Goal: Ask a question

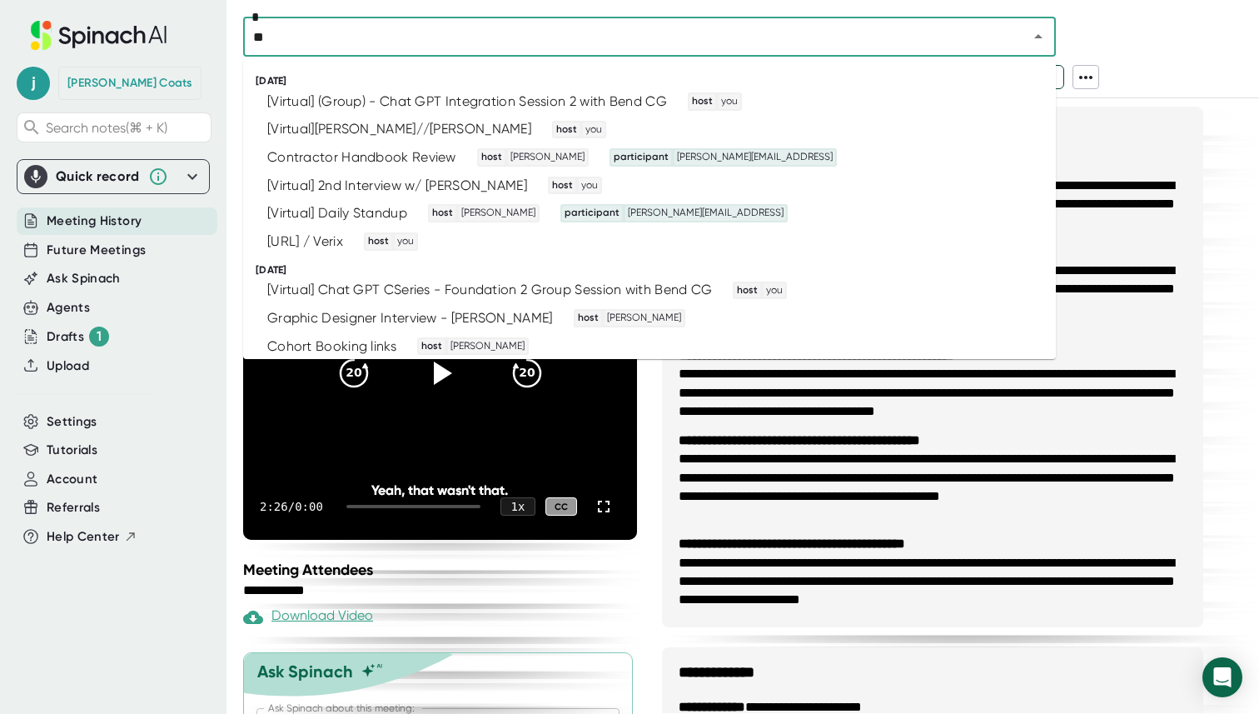
type input "***"
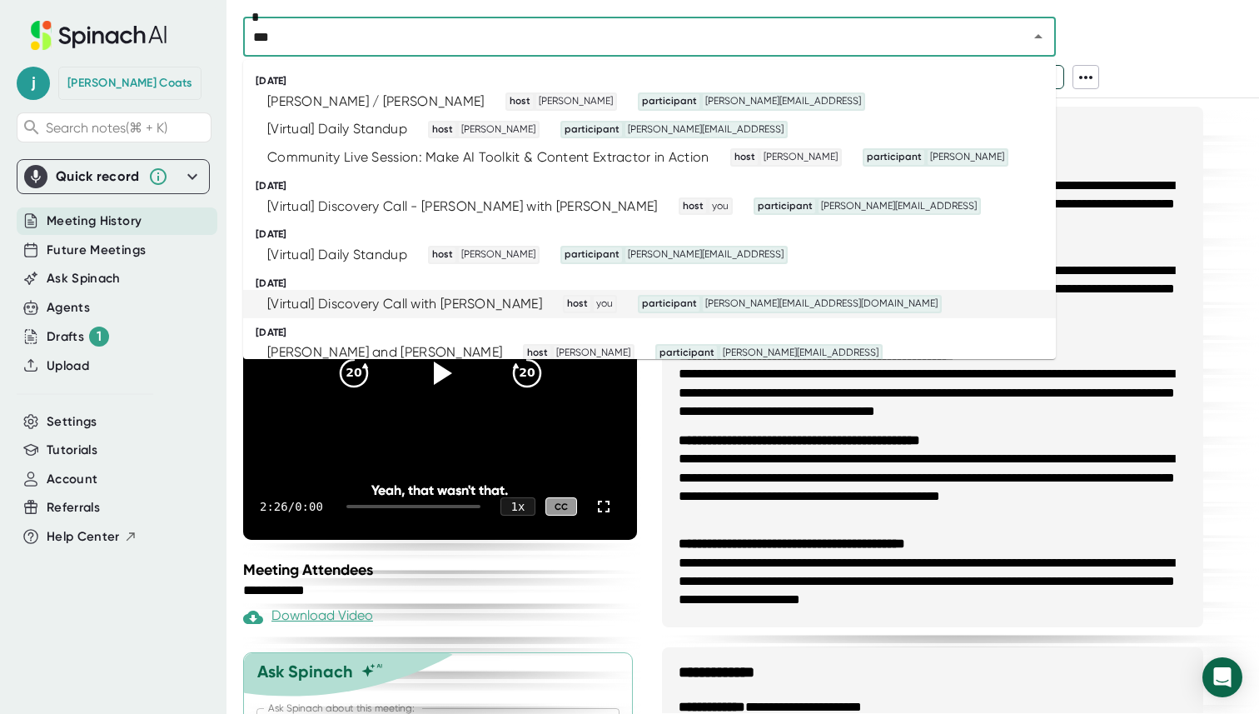
click at [468, 297] on div "[Virtual] Discovery Call with [PERSON_NAME]" at bounding box center [404, 304] width 275 height 17
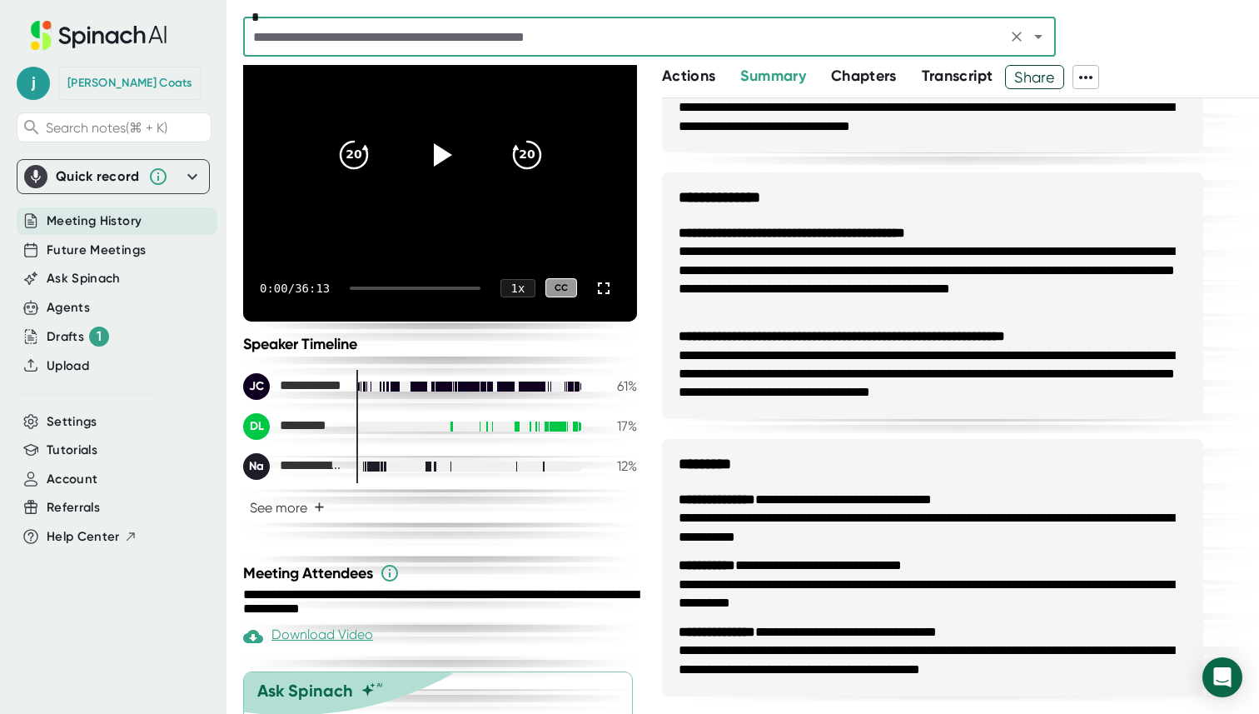
scroll to position [300, 0]
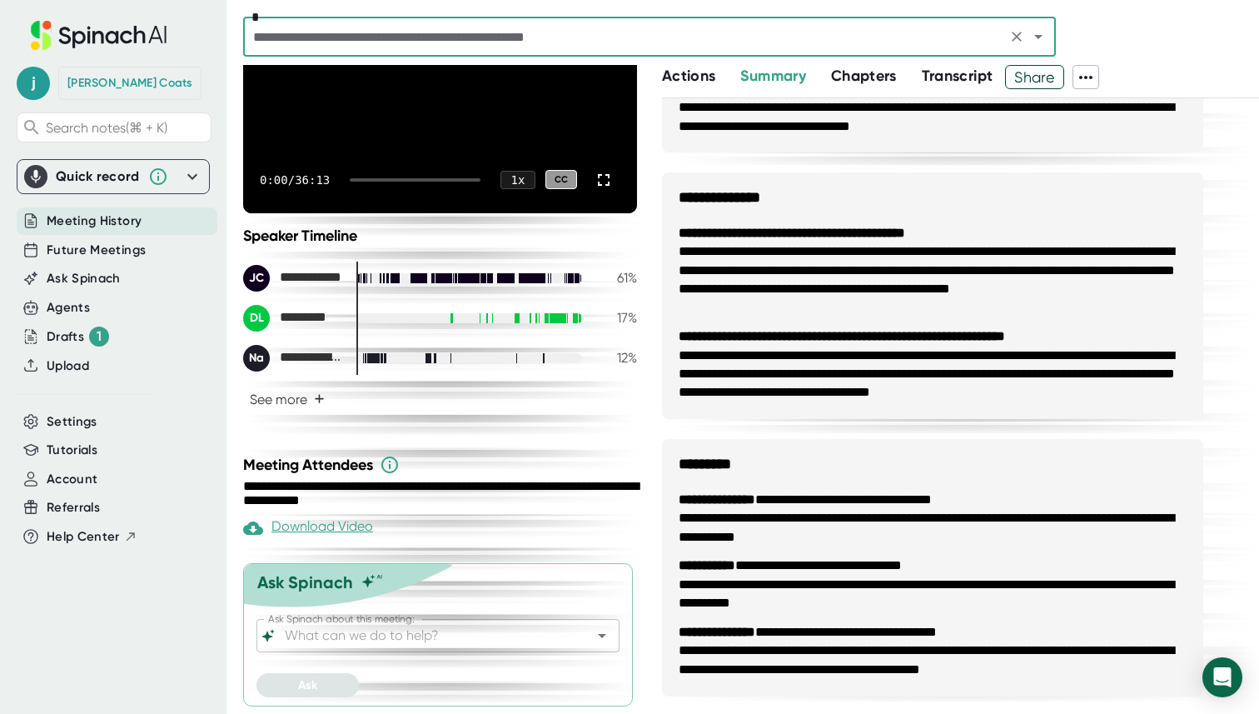
click at [310, 639] on input "Ask Spinach about this meeting:" at bounding box center [423, 635] width 284 height 23
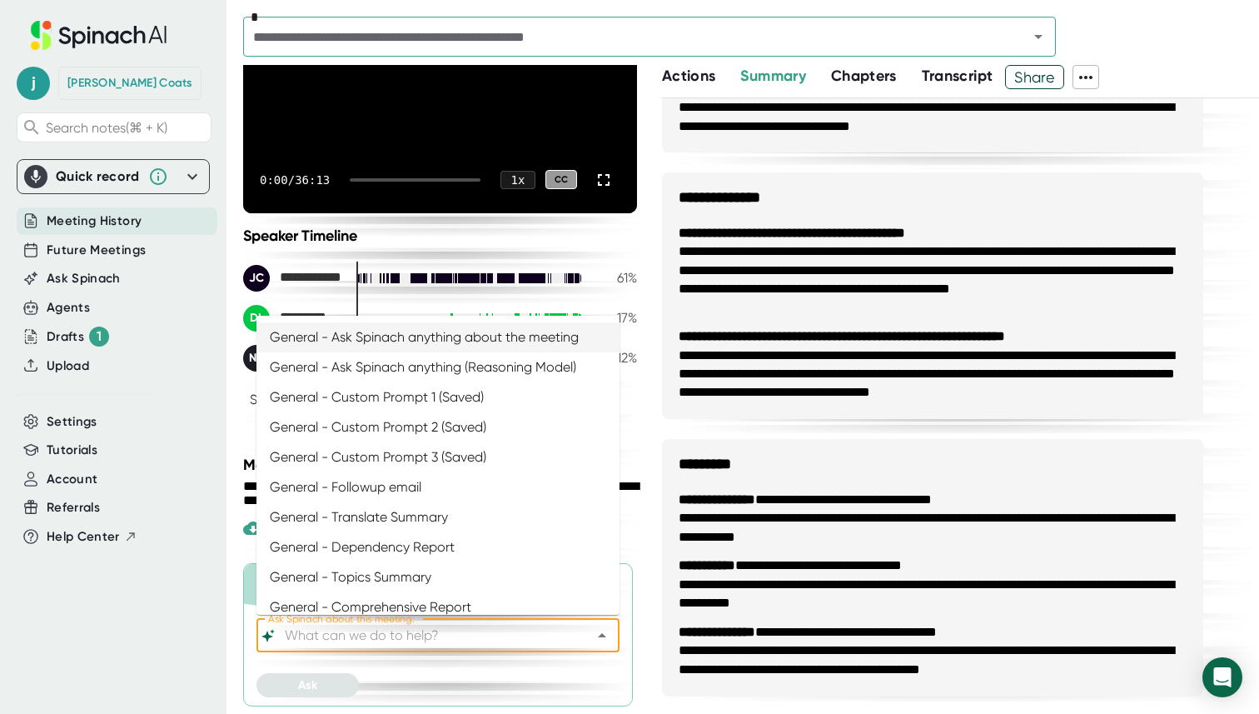
click at [482, 336] on li "General - Ask Spinach anything about the meeting" at bounding box center [437, 337] width 363 height 30
type input "General - Ask Spinach anything about the meeting"
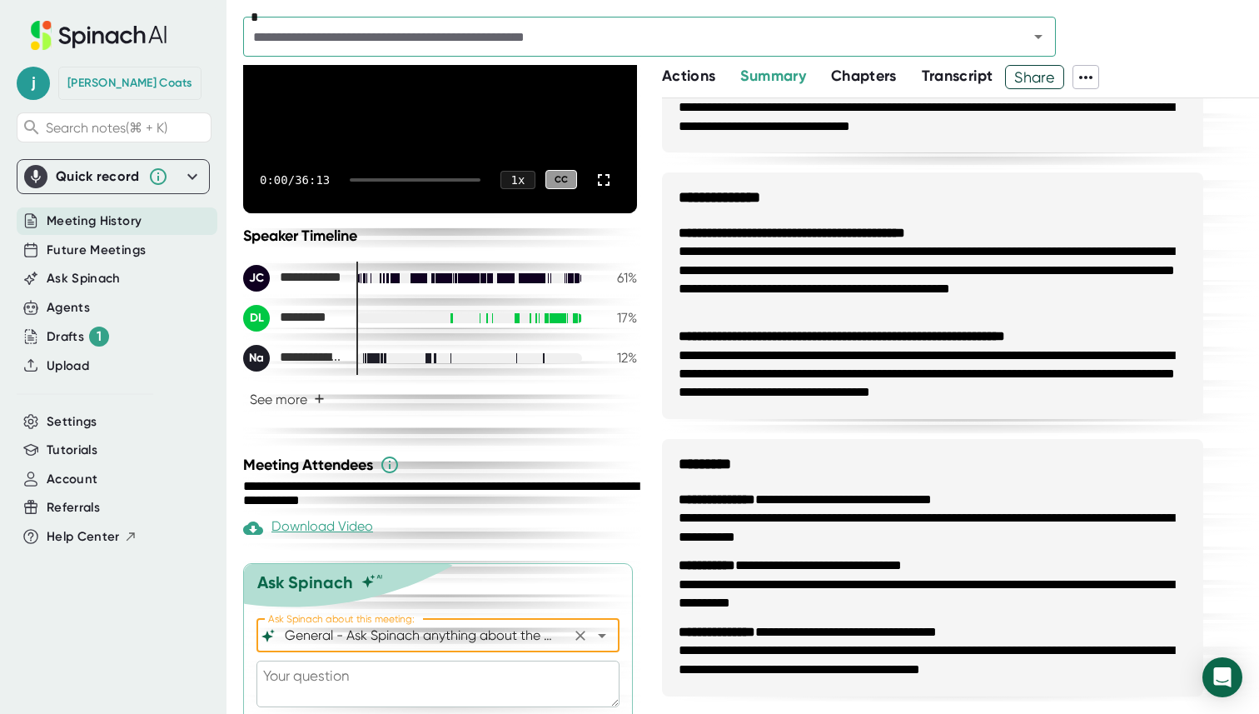
click at [334, 684] on textarea at bounding box center [437, 683] width 363 height 47
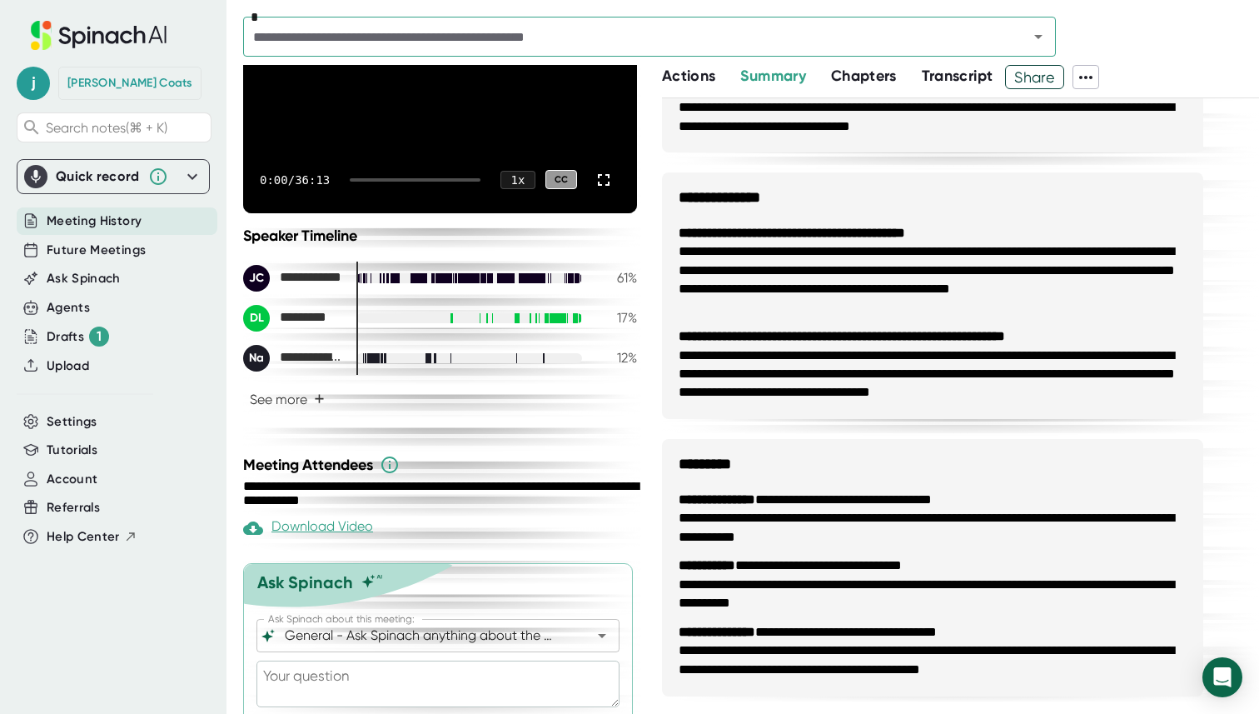
type textarea "W"
type textarea "x"
type textarea "Wh"
type textarea "x"
type textarea "Wha"
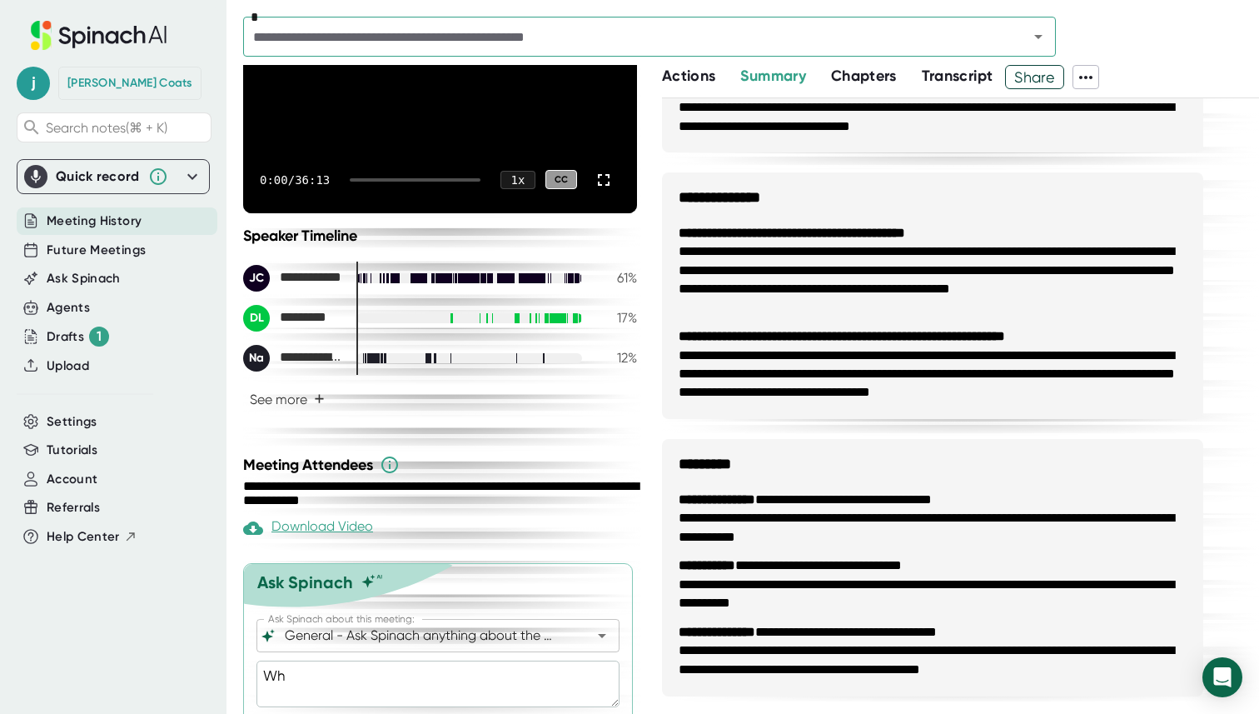
type textarea "x"
type textarea "What"
type textarea "x"
type textarea "What"
type textarea "x"
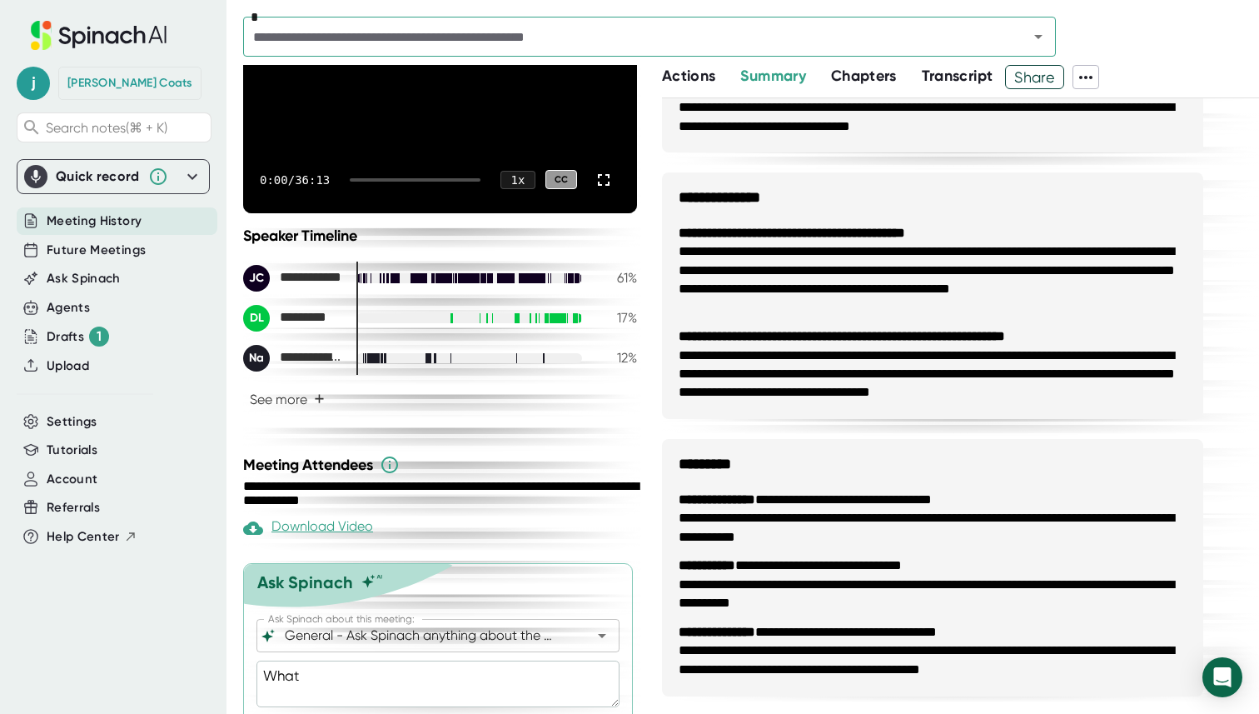
type textarea "What d"
type textarea "x"
type textarea "What di"
type textarea "x"
type textarea "What did"
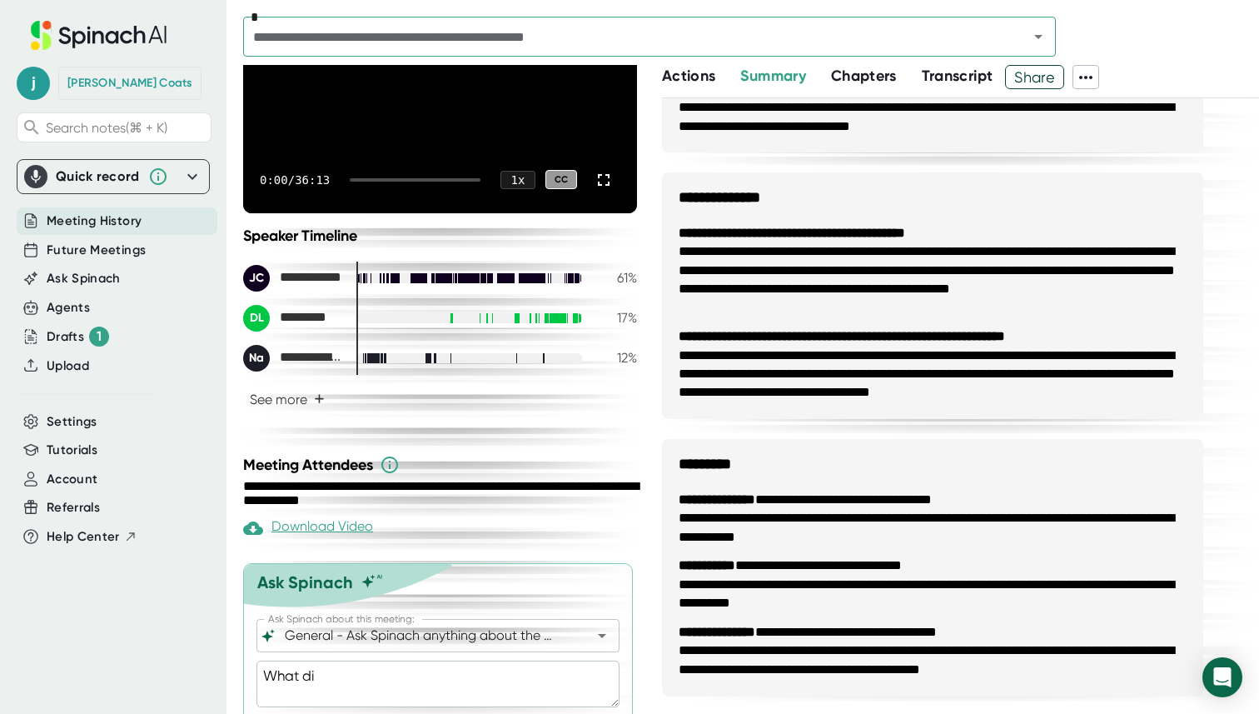
type textarea "x"
type textarea "What did"
type textarea "x"
type textarea "What did D"
type textarea "x"
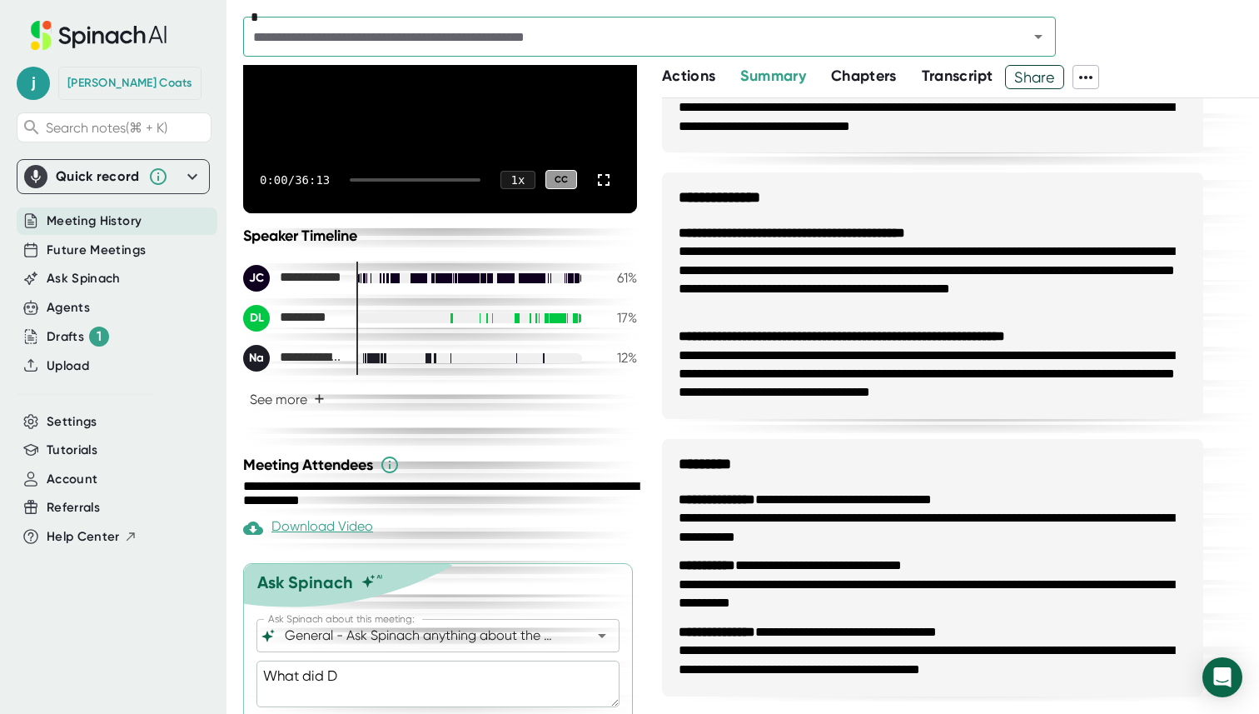
type textarea "What did Da"
type textarea "x"
type textarea "What did [PERSON_NAME]"
type textarea "x"
type textarea "What did [PERSON_NAME]"
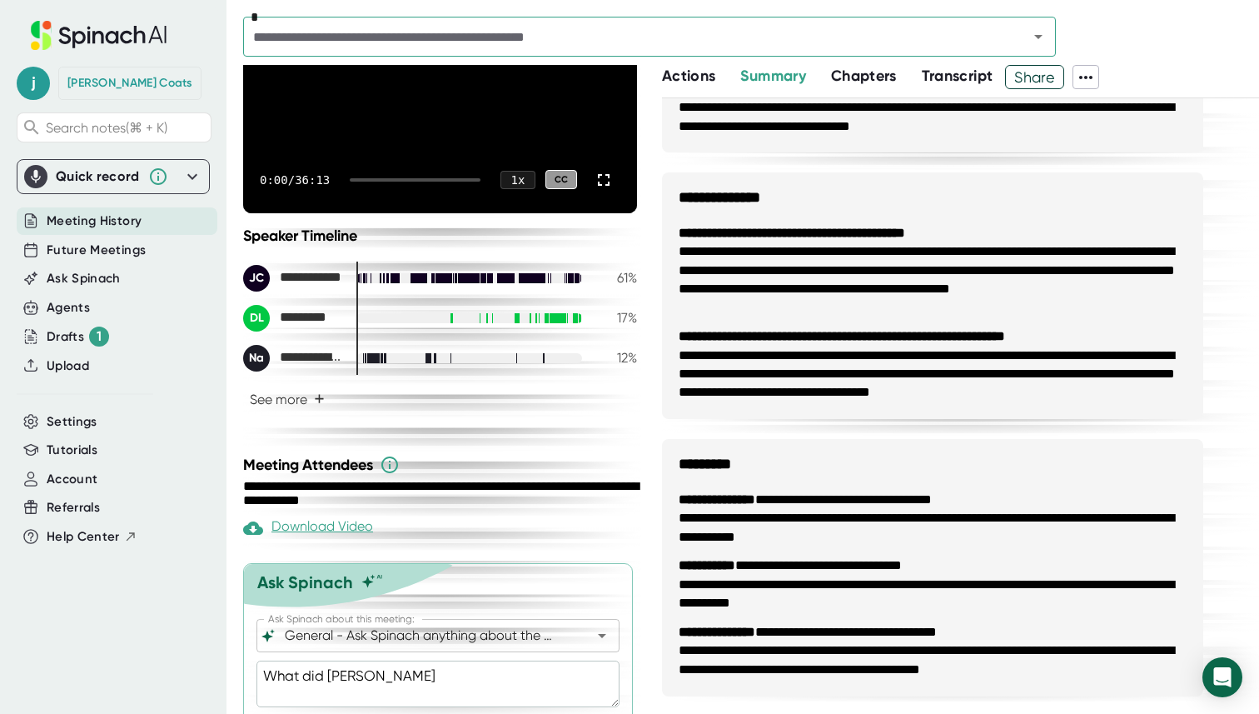
type textarea "x"
type textarea "What did [PERSON_NAME]"
type textarea "x"
type textarea "What did [PERSON_NAME] sa"
type textarea "x"
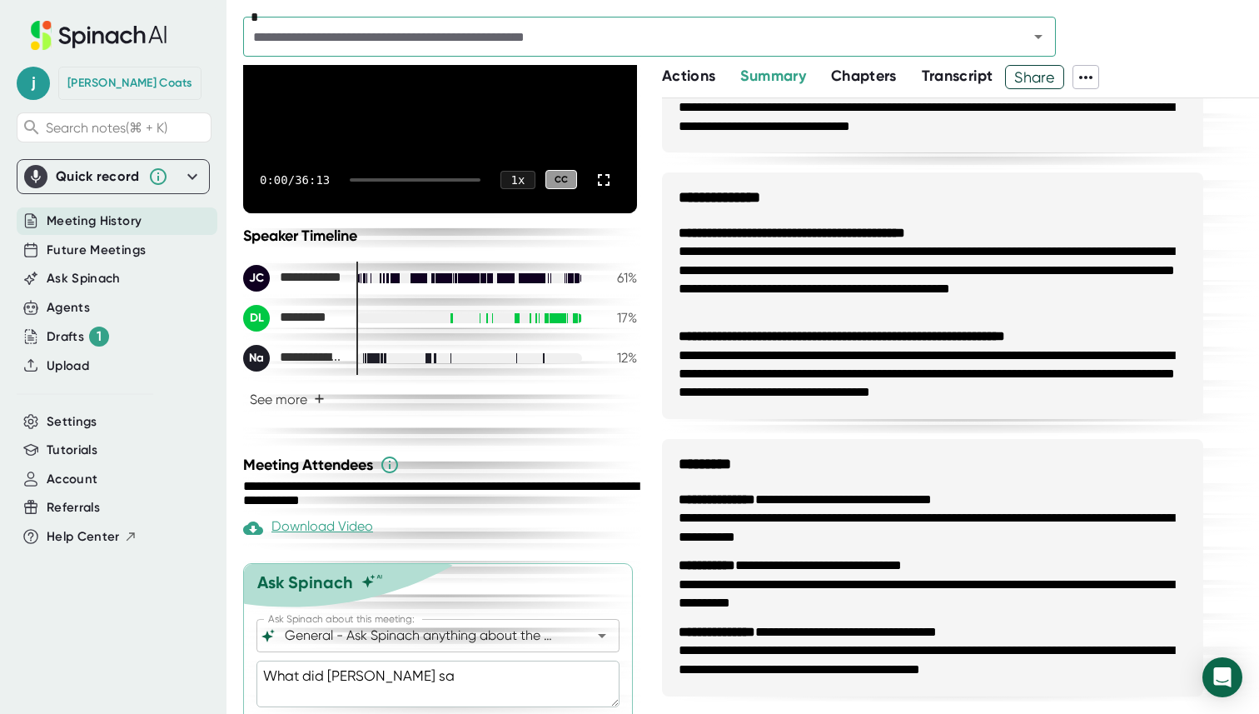
type textarea "What did [PERSON_NAME]"
type textarea "x"
type textarea "What did [PERSON_NAME]"
type textarea "x"
type textarea "What did [PERSON_NAME] say w"
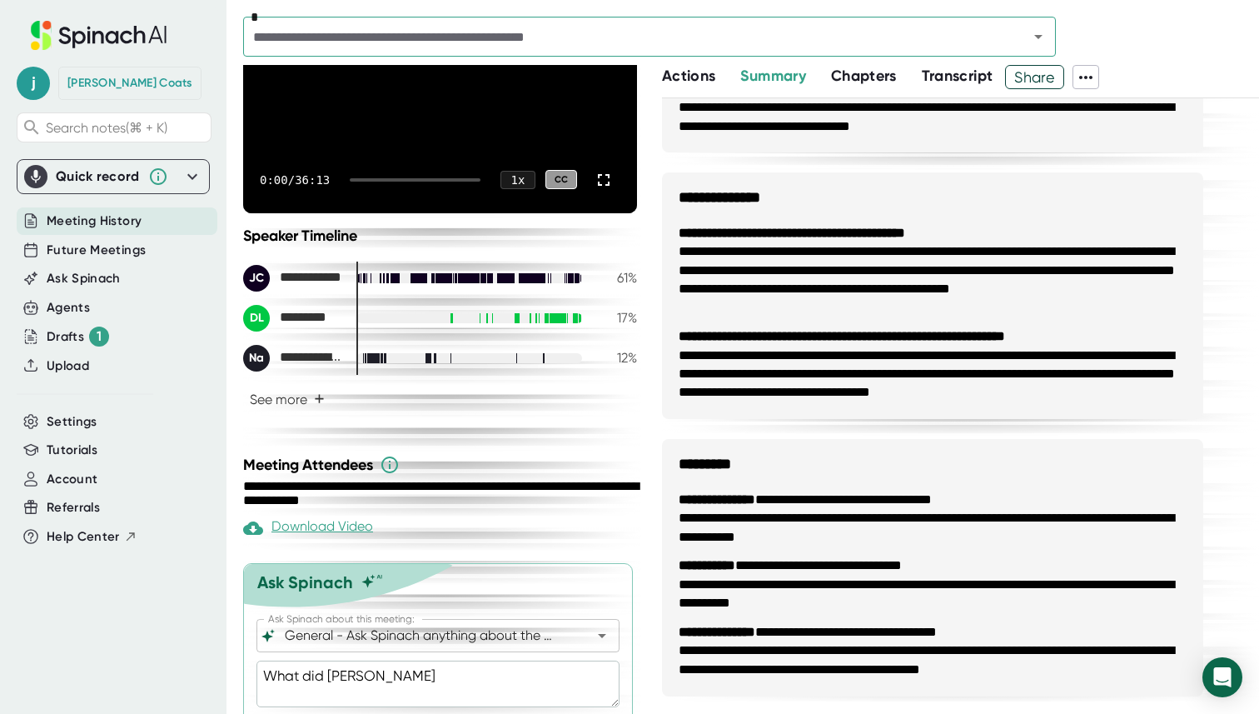
type textarea "x"
type textarea "What did [PERSON_NAME] say wo"
type textarea "x"
type textarea "What did [PERSON_NAME]"
type textarea "x"
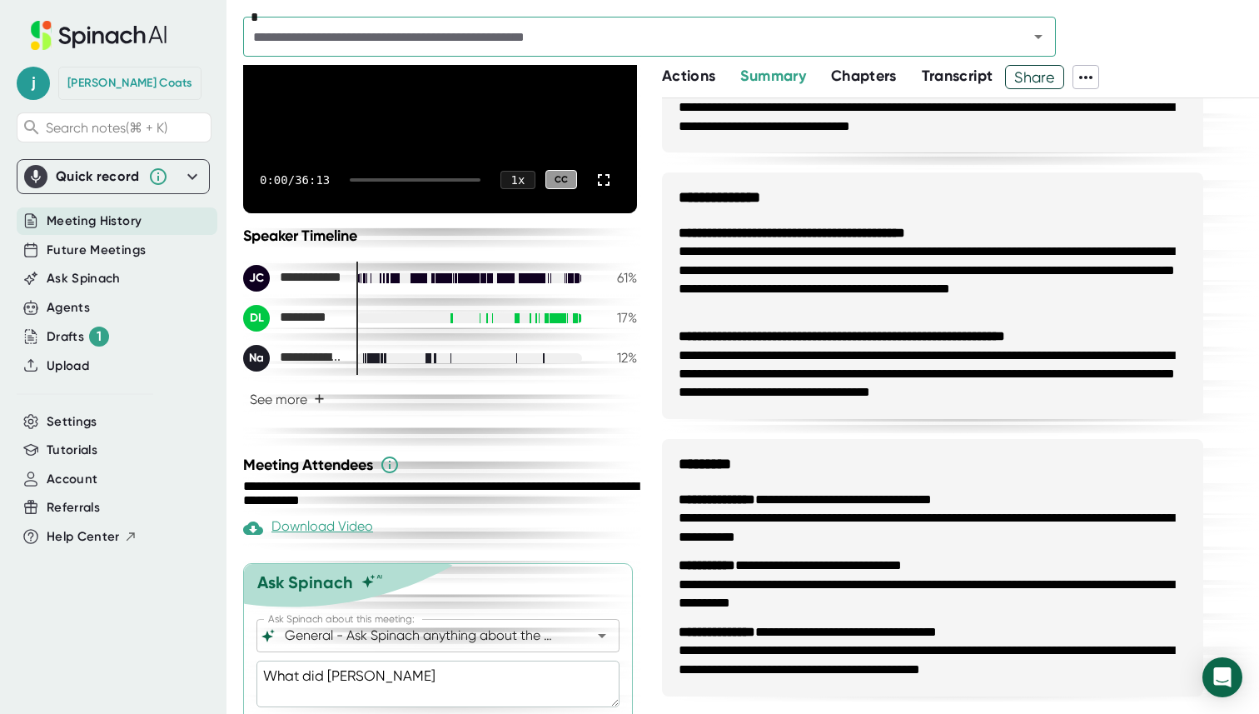
type textarea "What did [PERSON_NAME]"
type textarea "x"
type textarea "What did [PERSON_NAME] would"
type textarea "x"
type textarea "What did [PERSON_NAME] would"
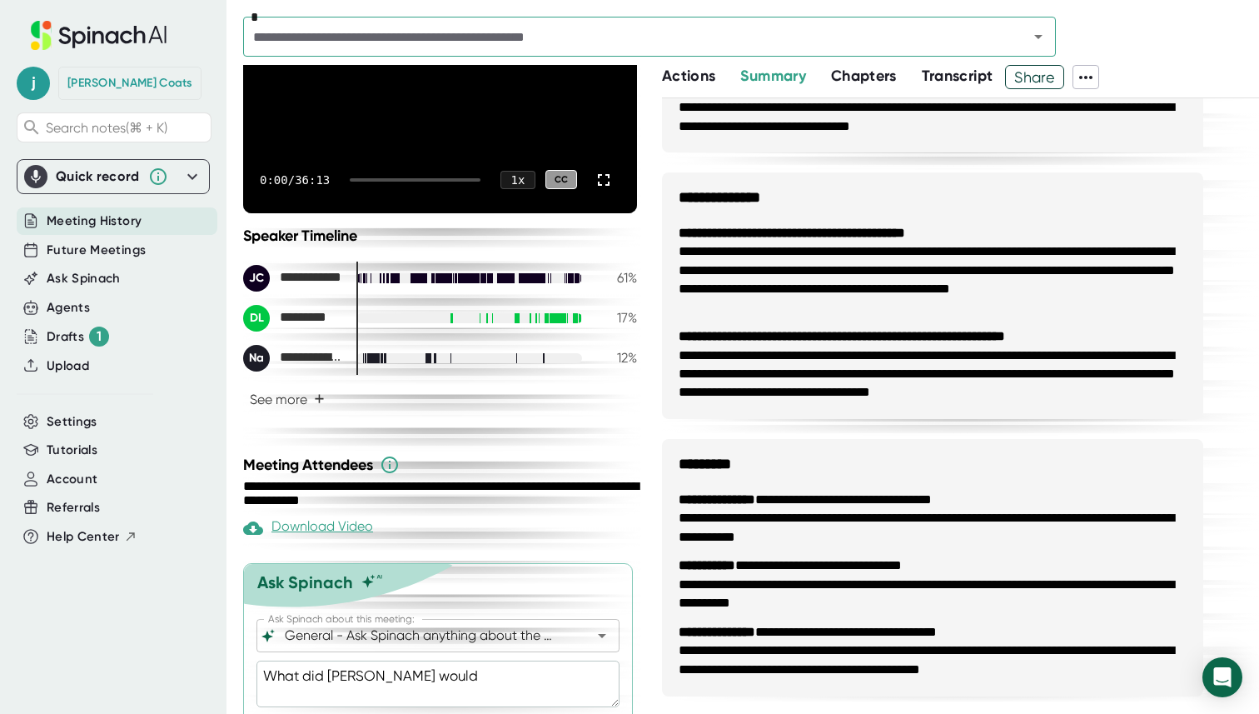
type textarea "x"
type textarea "What did [PERSON_NAME] would b"
type textarea "x"
type textarea "What did [PERSON_NAME] say would be"
type textarea "x"
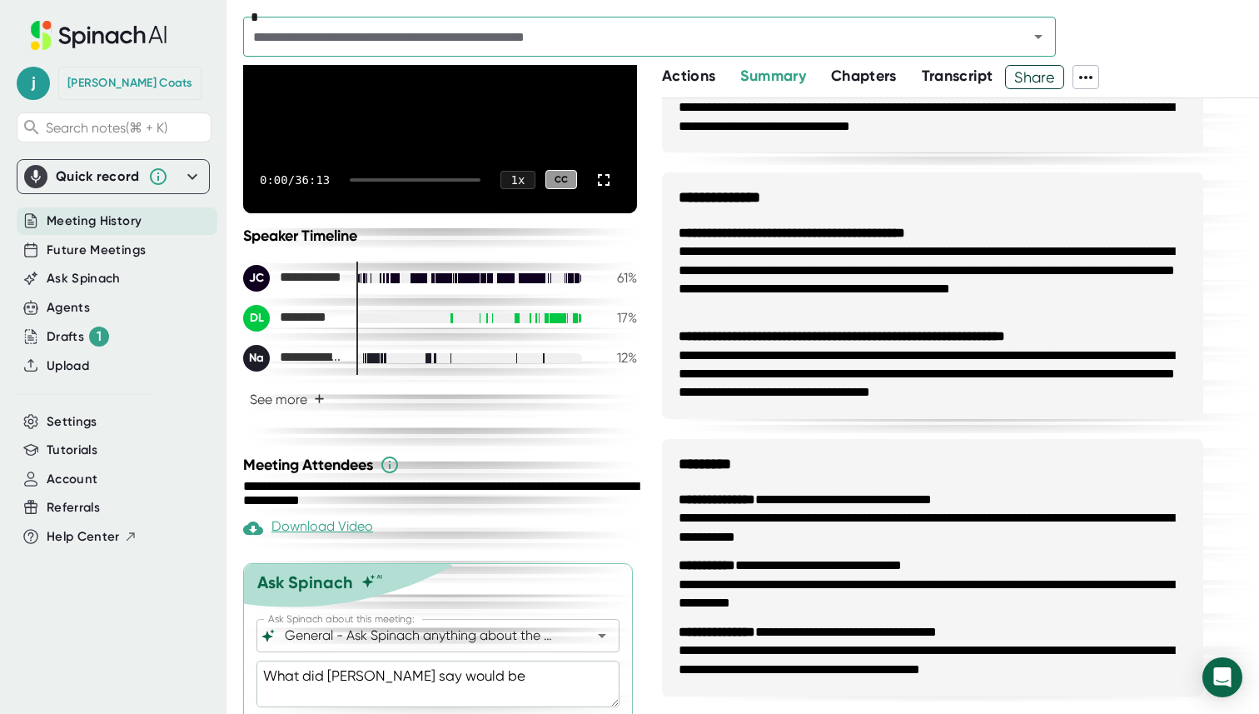
type textarea "What did [PERSON_NAME] say would be"
type textarea "x"
type textarea "What did [PERSON_NAME] say would be i"
type textarea "x"
type textarea "What did [PERSON_NAME] say would be is"
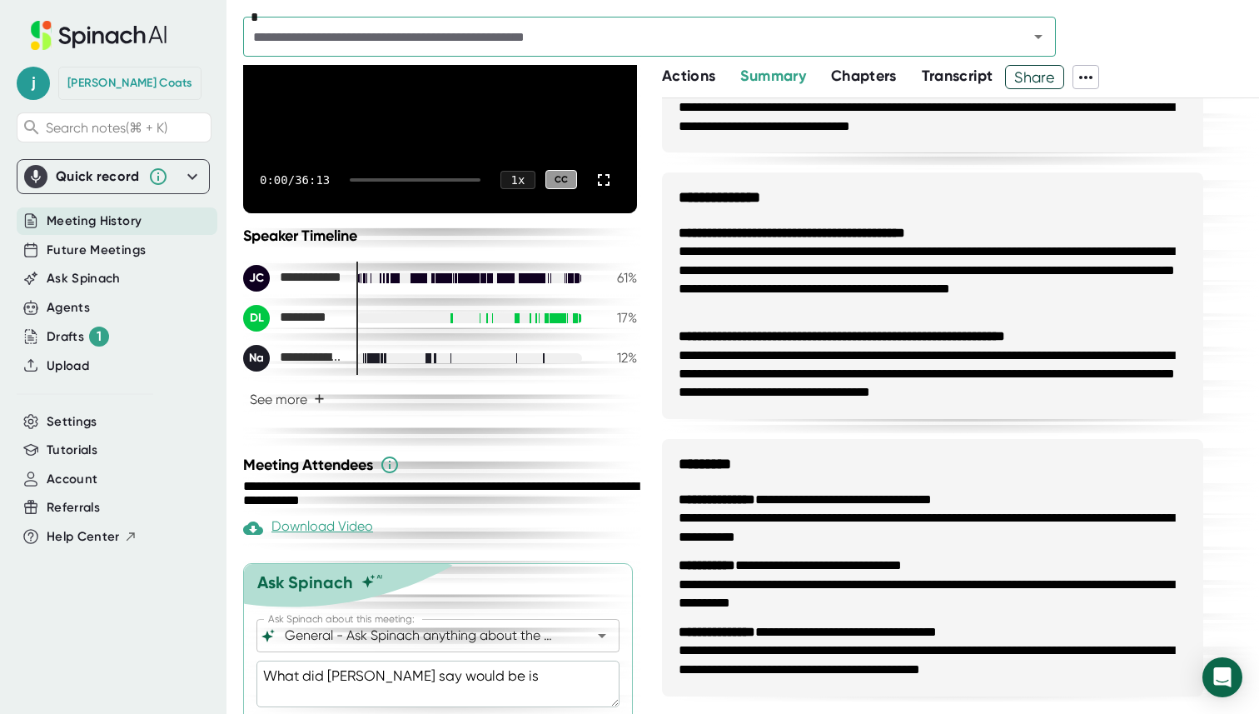
type textarea "x"
type textarea "What did [PERSON_NAME] say would be is"
type textarea "x"
type textarea "What did [PERSON_NAME] say would be is"
type textarea "x"
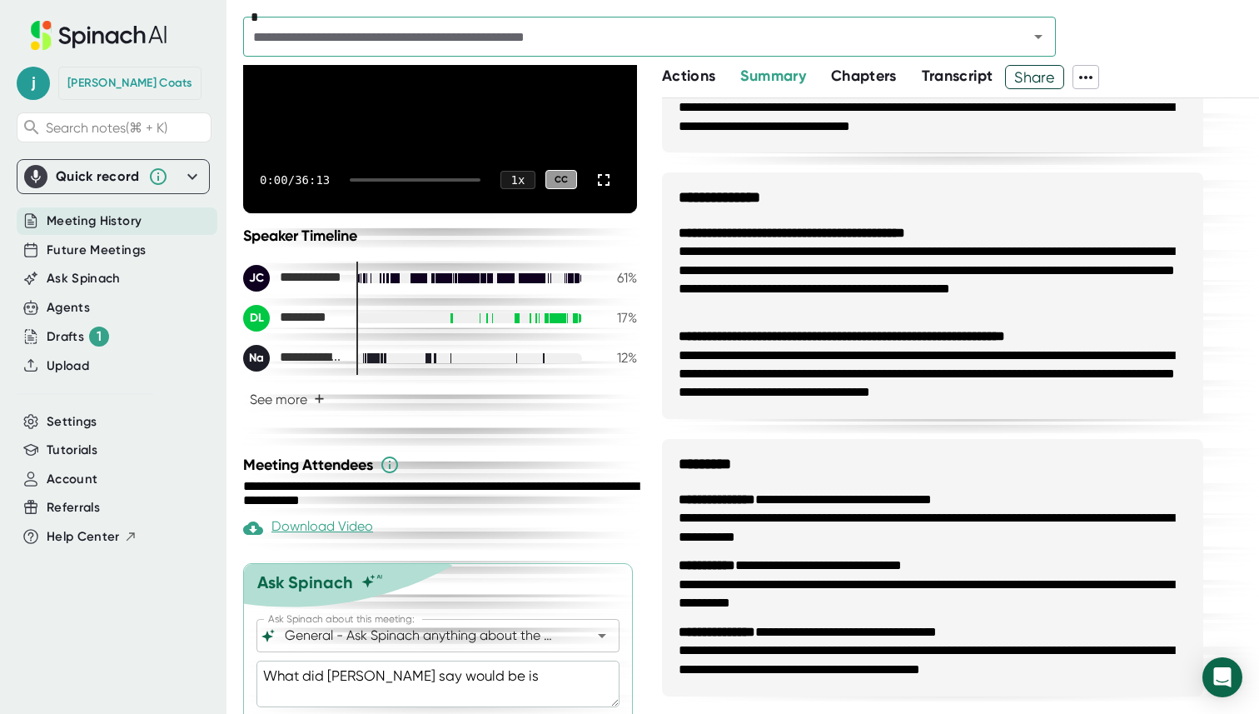
type textarea "What did [PERSON_NAME] say would be i"
type textarea "x"
type textarea "What did [PERSON_NAME] say would be"
type textarea "x"
type textarea "What did [PERSON_NAME] say would be h"
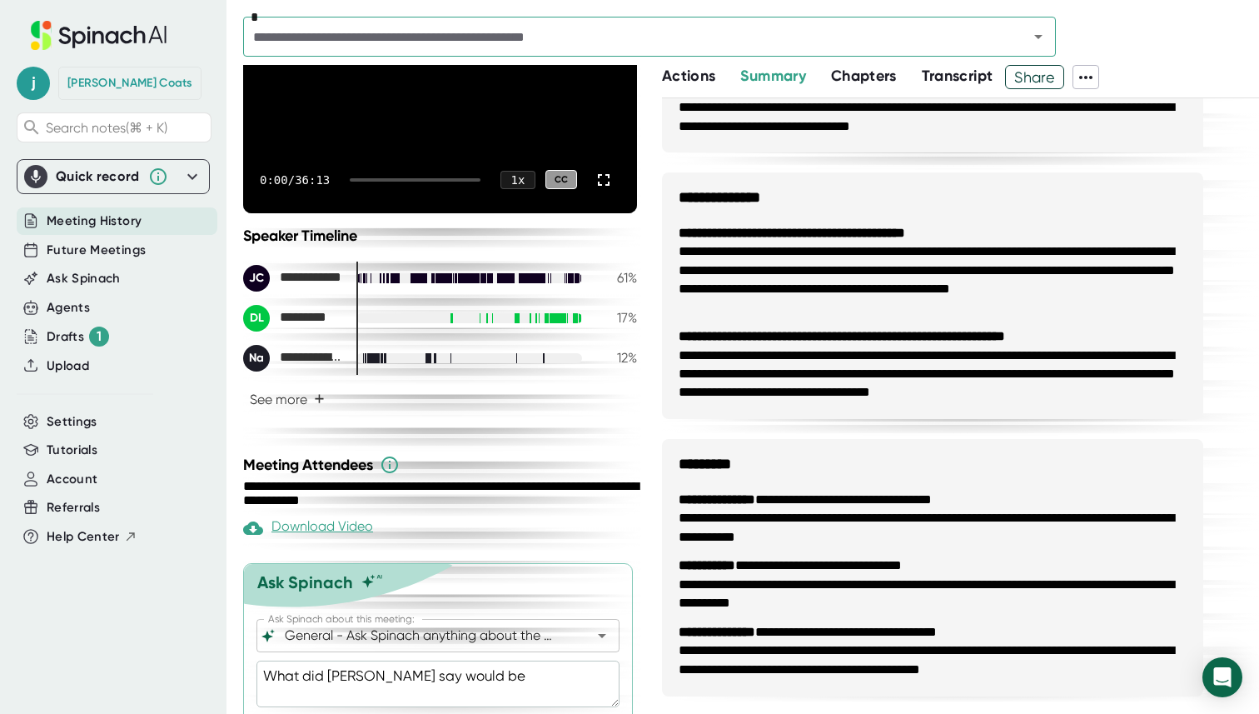
type textarea "x"
type textarea "What did [PERSON_NAME] say would be hi"
type textarea "x"
type textarea "What did [PERSON_NAME] say would be his"
type textarea "x"
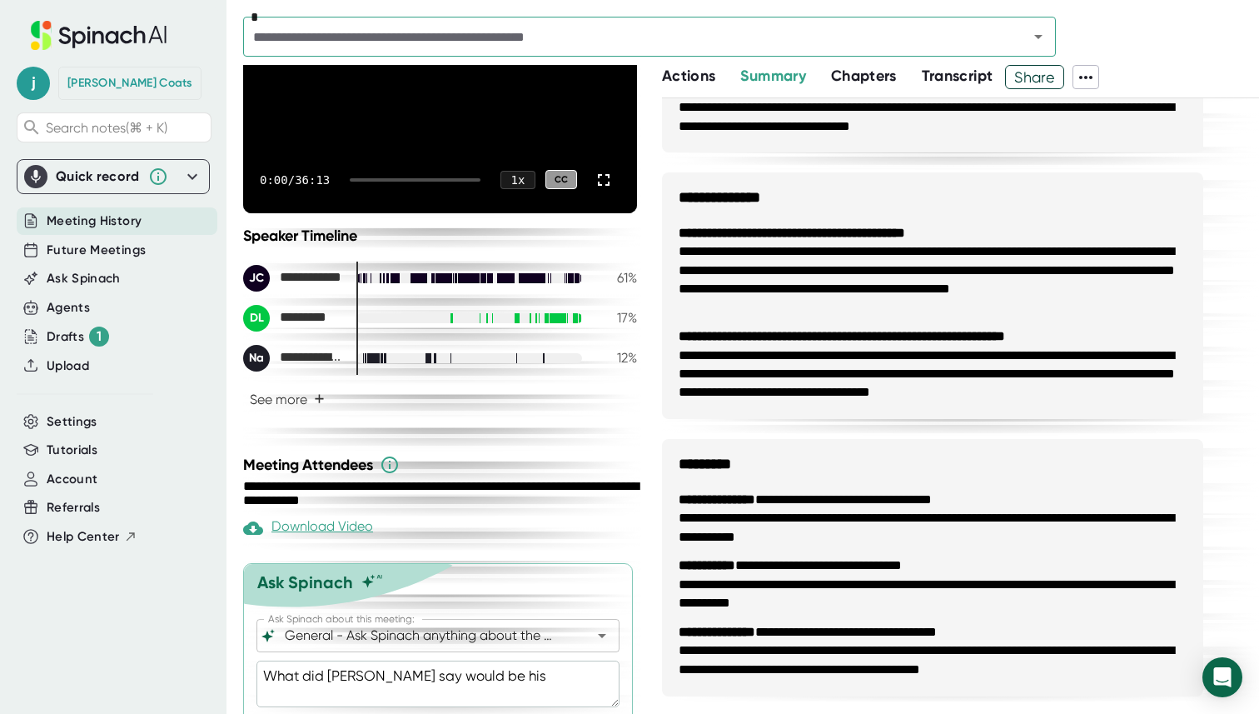
type textarea "What did [PERSON_NAME] say would be his"
type textarea "x"
type textarea "What did [PERSON_NAME] say would be his f"
type textarea "x"
type textarea "What did [PERSON_NAME] say would be his fo"
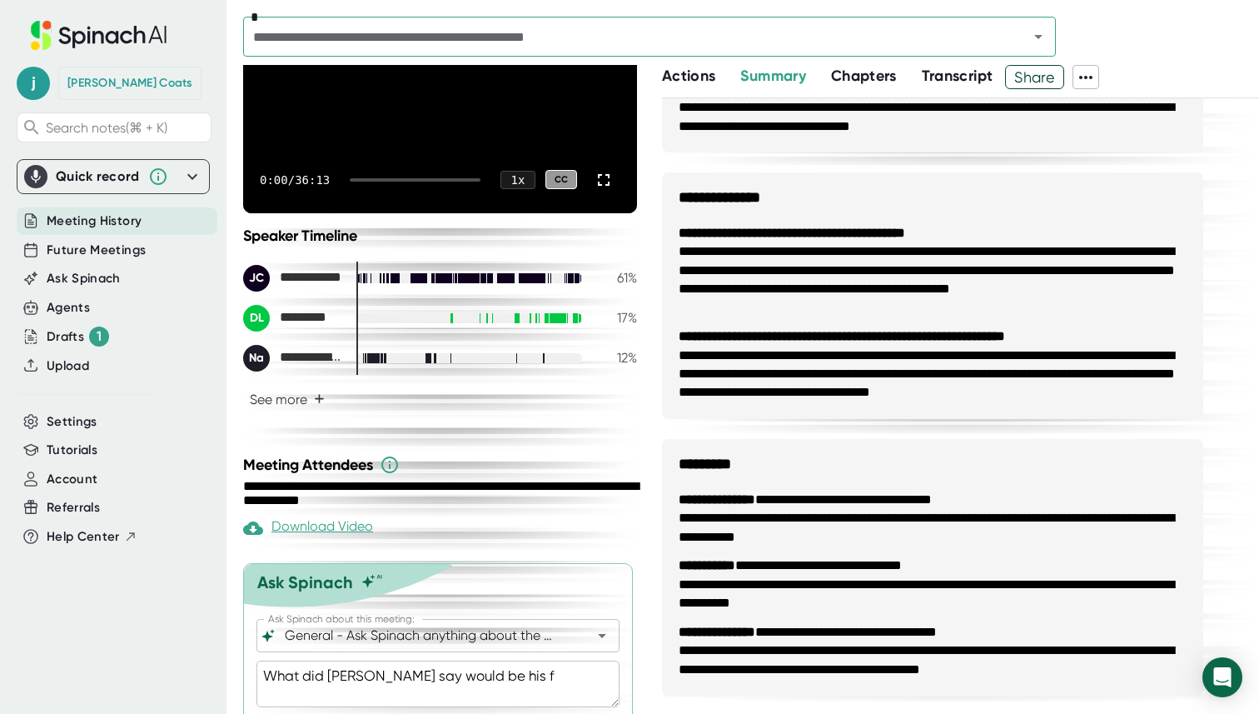
type textarea "x"
type textarea "What did [PERSON_NAME] say would be his fol"
type textarea "x"
type textarea "What did [PERSON_NAME] say would be his foll"
type textarea "x"
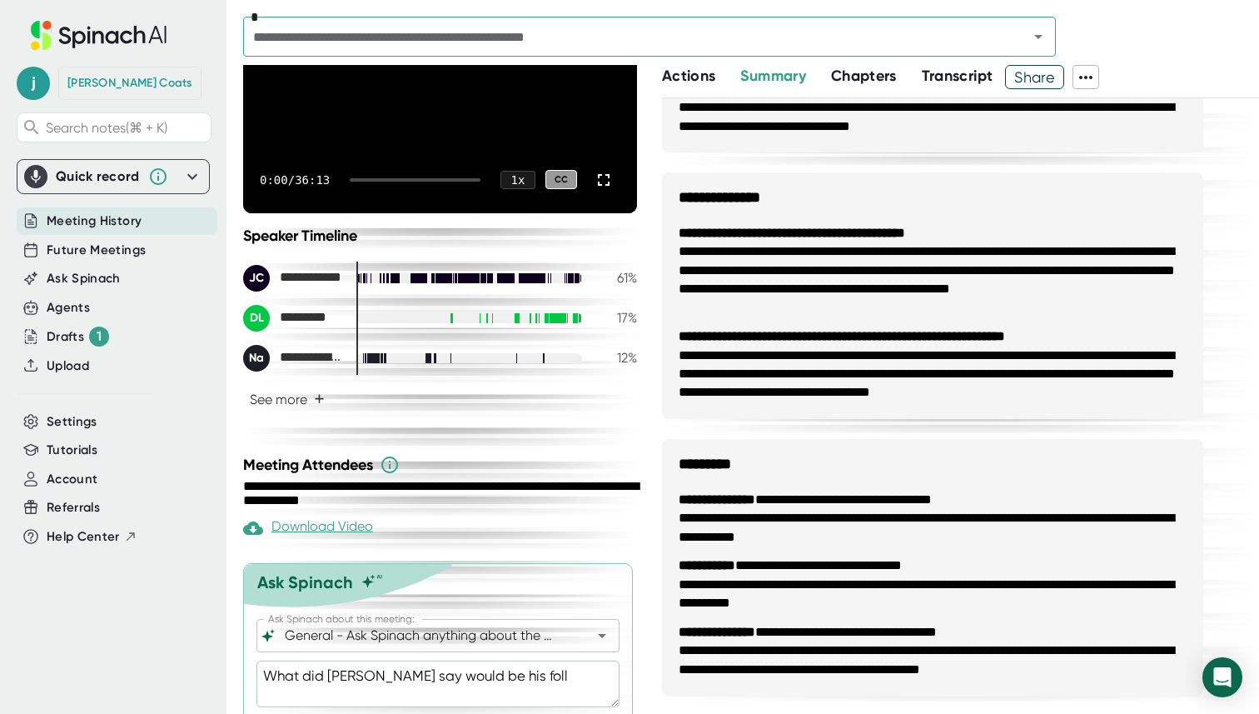
type textarea "What did [PERSON_NAME] say would be his follo"
type textarea "x"
type textarea "What did [PERSON_NAME] say would be his follow"
type textarea "x"
type textarea "What did [PERSON_NAME] say would be his follow"
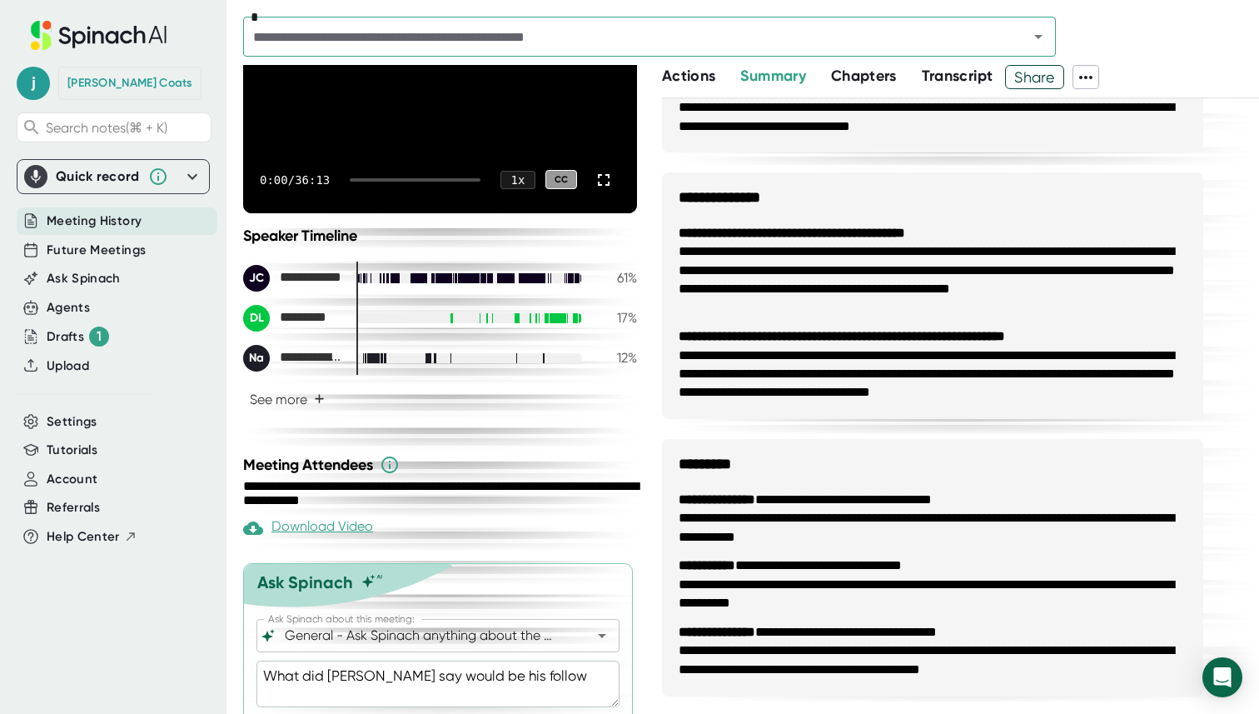
type textarea "x"
type textarea "What did [PERSON_NAME] say would be his follow u"
type textarea "x"
type textarea "What did [PERSON_NAME] say would be his follow up"
type textarea "x"
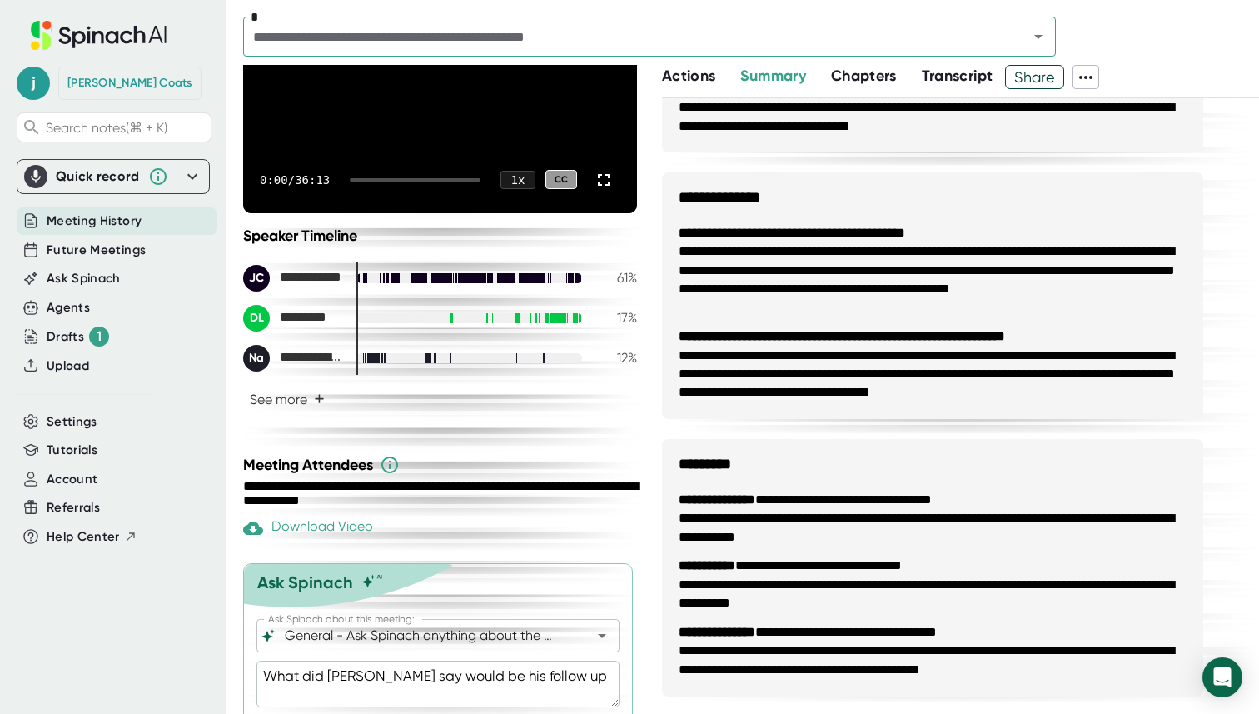
type textarea "What did [PERSON_NAME] say would be his follow upt"
type textarea "x"
type textarea "What did [PERSON_NAME] say would be his follow upti"
type textarea "x"
type textarea "What did [PERSON_NAME] say would be his follow uptie"
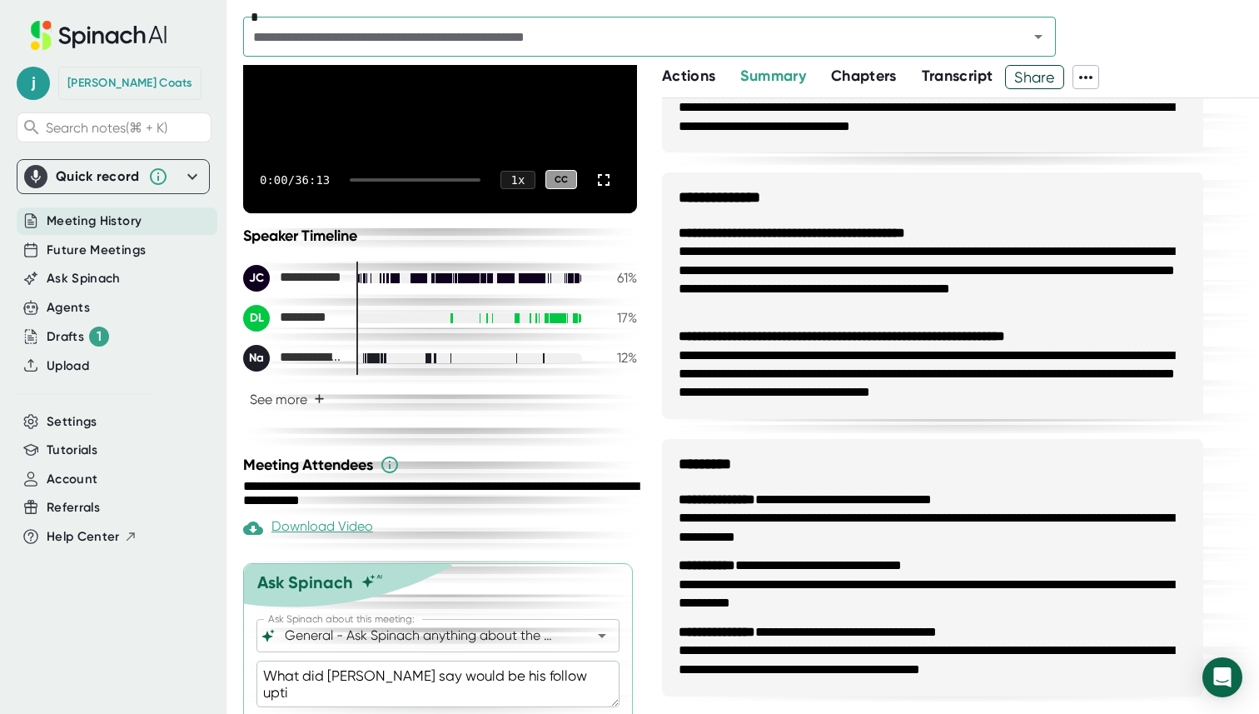
type textarea "x"
type textarea "What did [PERSON_NAME] say would be his follow upti"
type textarea "x"
type textarea "What did [PERSON_NAME] say would be his follow upt"
type textarea "x"
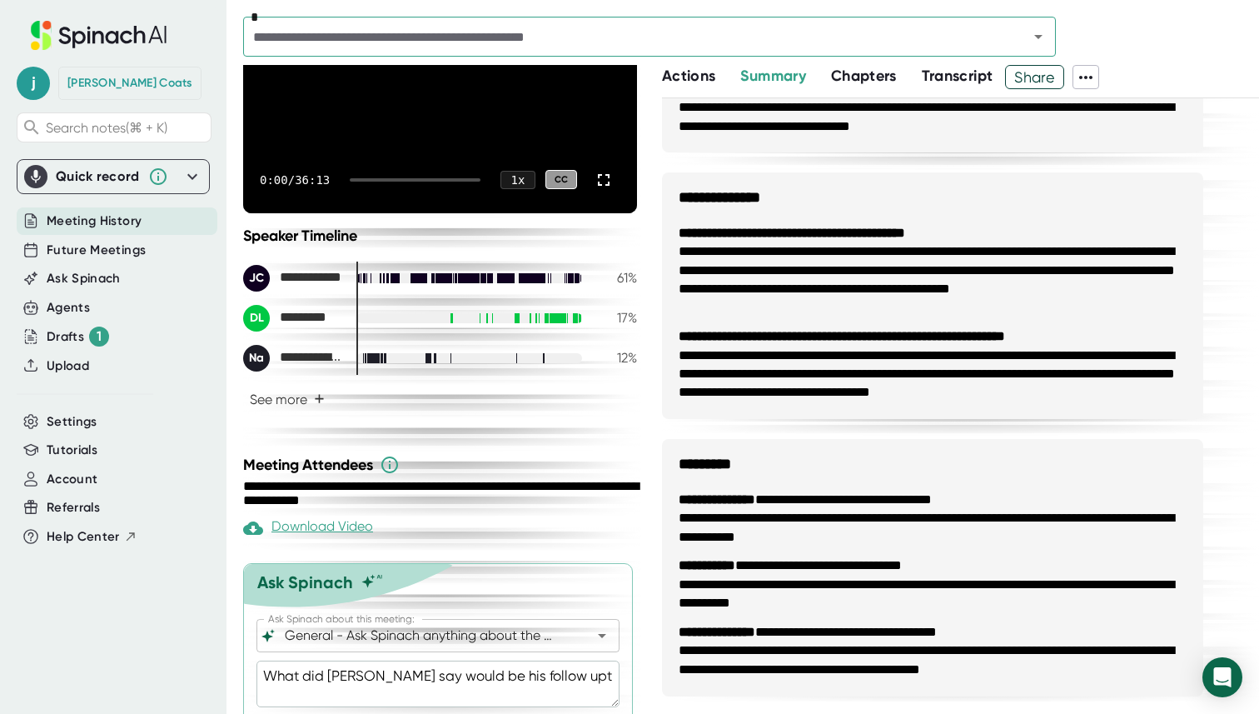
type textarea "What did [PERSON_NAME] say would be his follow up"
type textarea "x"
type textarea "What did [PERSON_NAME] say would be his follow up"
type textarea "x"
type textarea "What did [PERSON_NAME] say would be his follow up t"
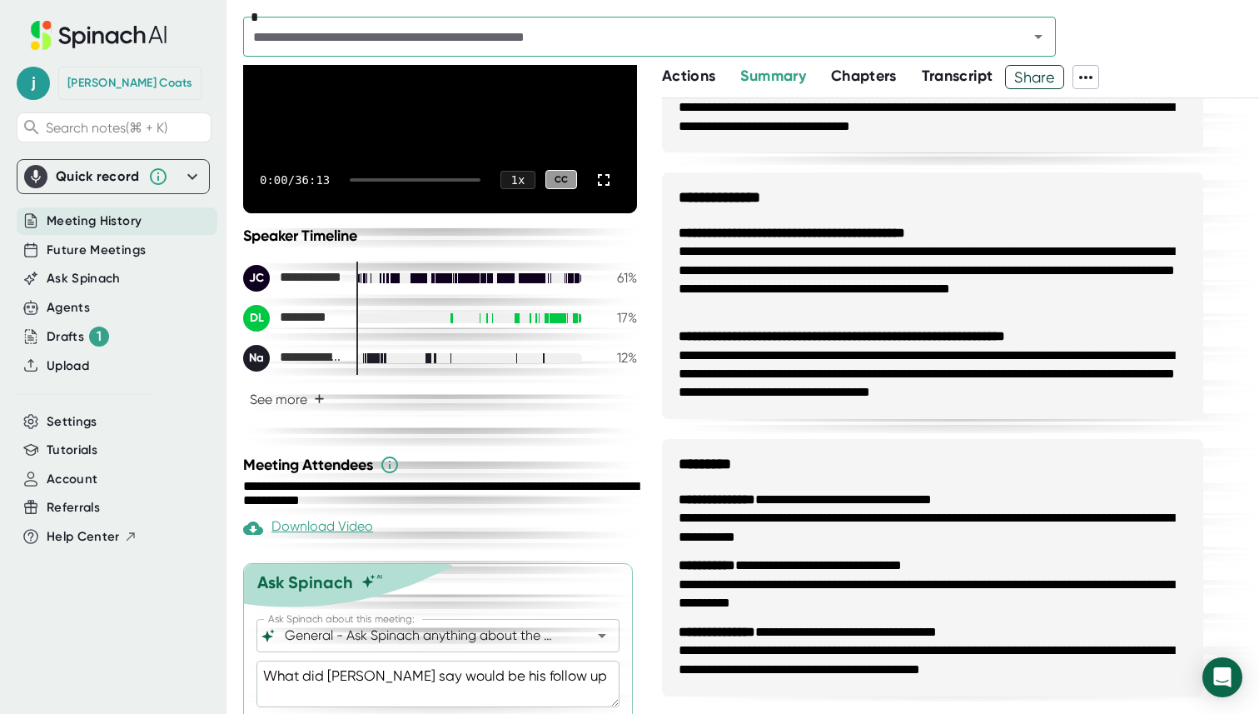
type textarea "x"
type textarea "What did [PERSON_NAME] say would be his follow up ti"
type textarea "x"
type textarea "What did [PERSON_NAME] say would be his follow up [PERSON_NAME]"
type textarea "x"
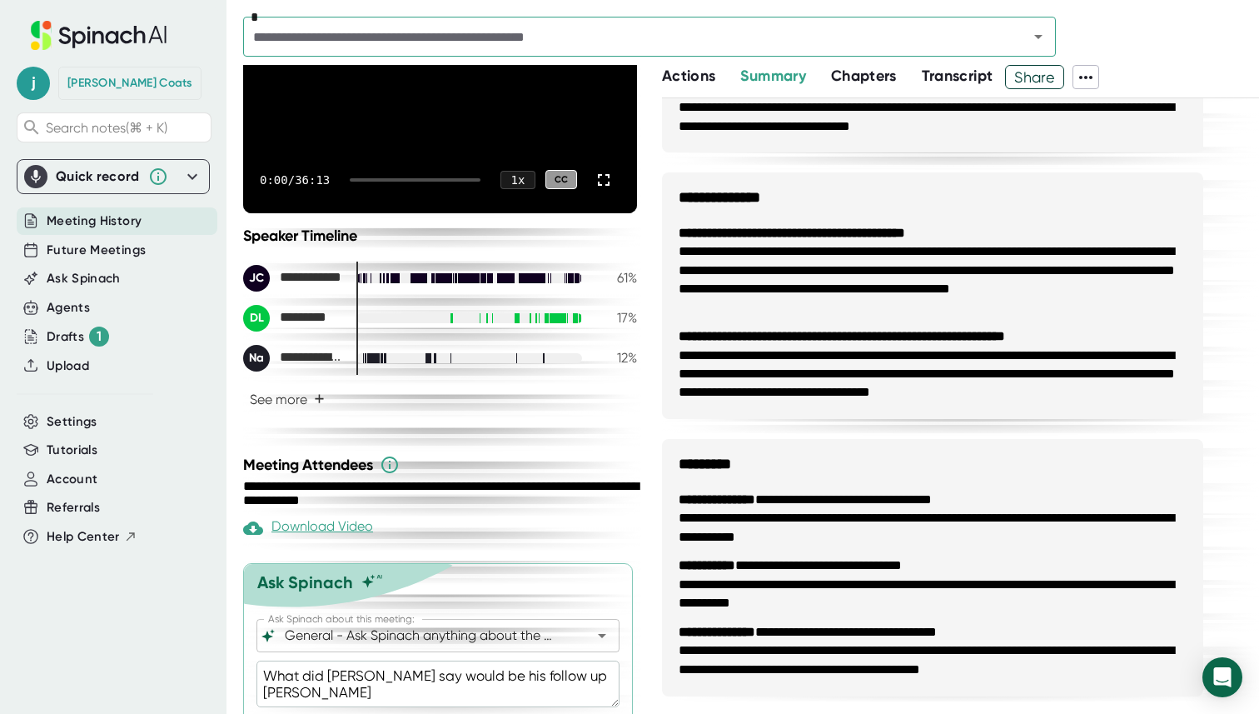
type textarea "What did [PERSON_NAME] say would be his follow up time"
type textarea "x"
type textarea "What did [PERSON_NAME] say would be his follow up time"
type textarea "x"
type textarea "What did [PERSON_NAME] say would be his follow up time p"
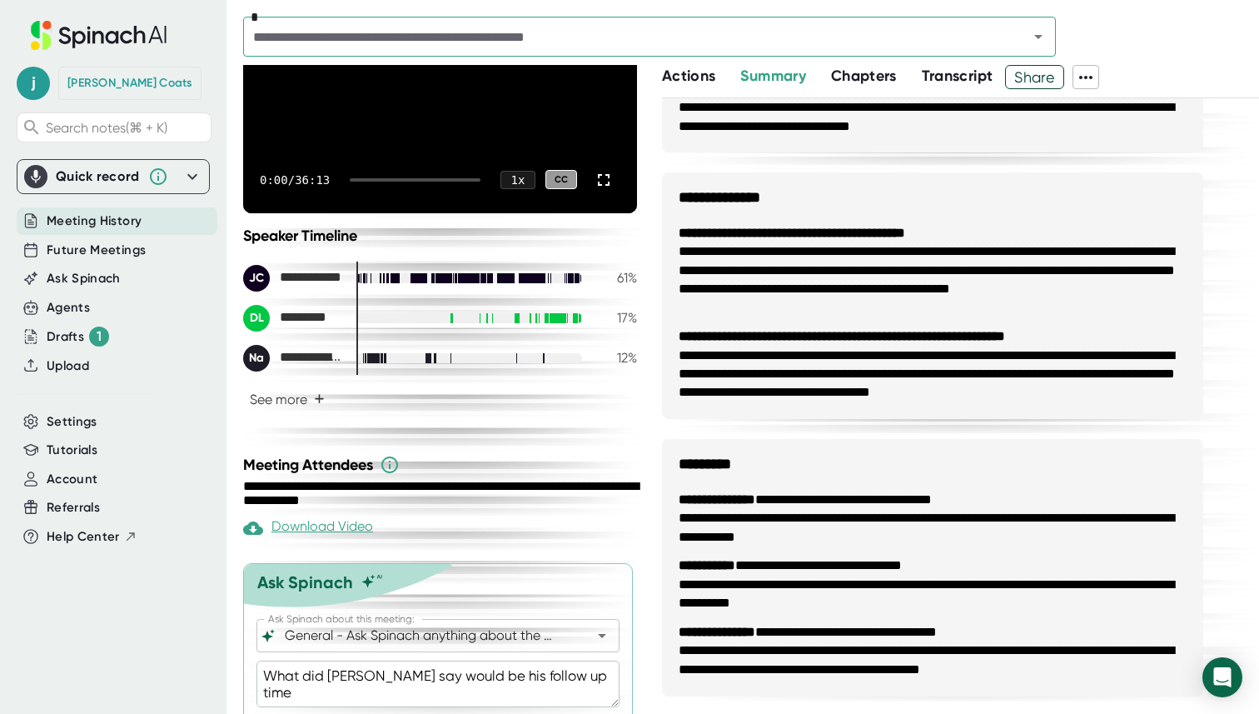
type textarea "x"
type textarea "What did [PERSON_NAME] say would be his follow up time pe"
type textarea "x"
type textarea "What did [PERSON_NAME] say would be his follow up time per"
type textarea "x"
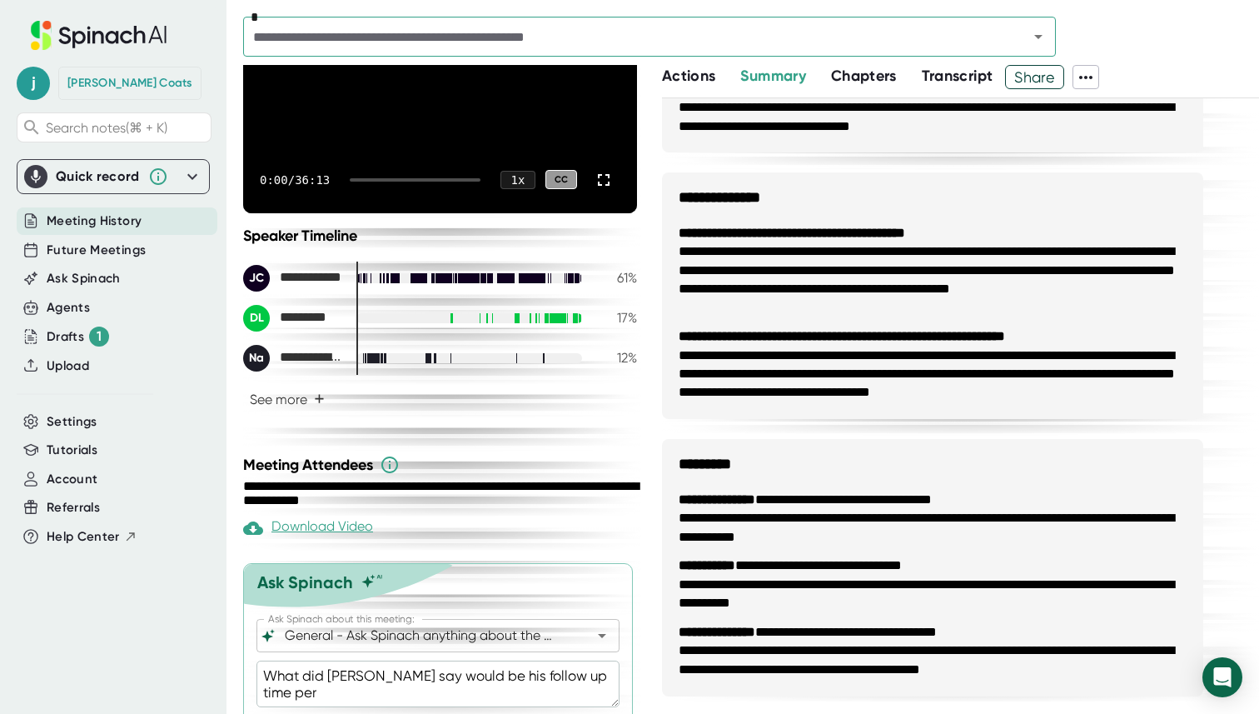
type textarea "What did [PERSON_NAME] say would be his follow up time peri"
type textarea "x"
type textarea "What did [PERSON_NAME] say would be his follow up time perio"
type textarea "x"
type textarea "What did [PERSON_NAME] say would be his follow up time period"
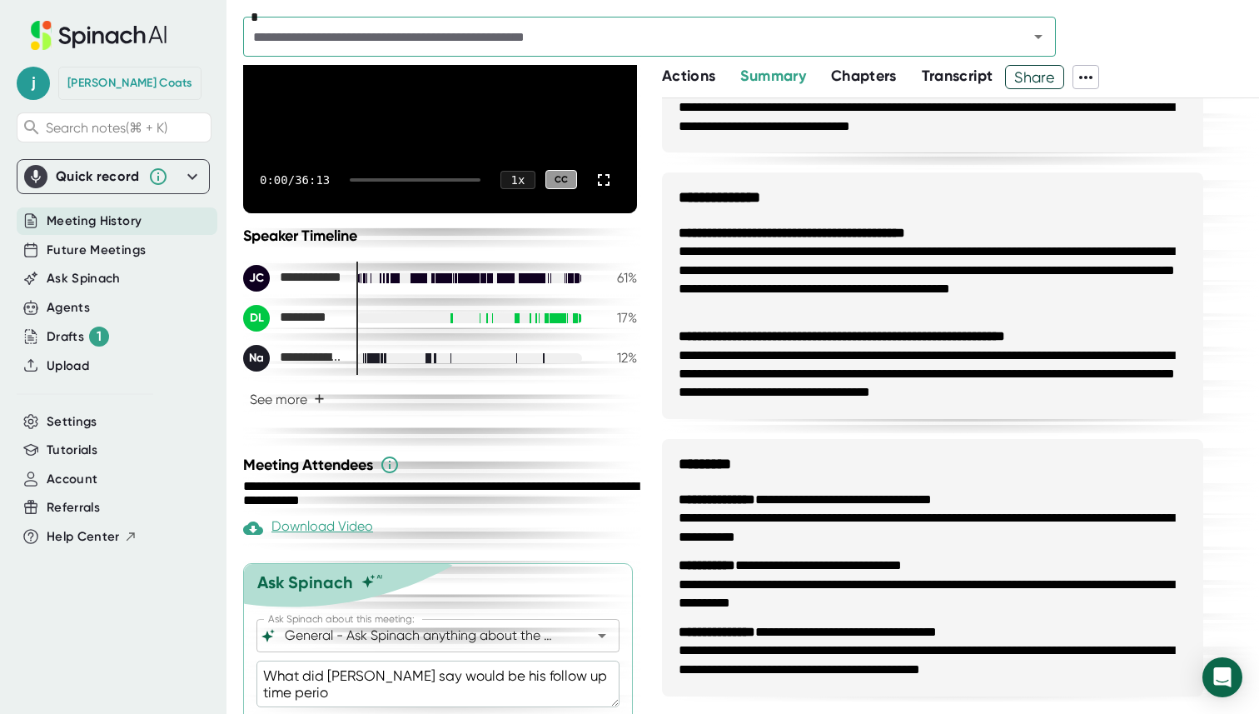
type textarea "x"
type textarea "What did [PERSON_NAME] say would be his follow up time period"
type textarea "x"
type textarea "What did [PERSON_NAME] say would be his follow up time period w"
type textarea "x"
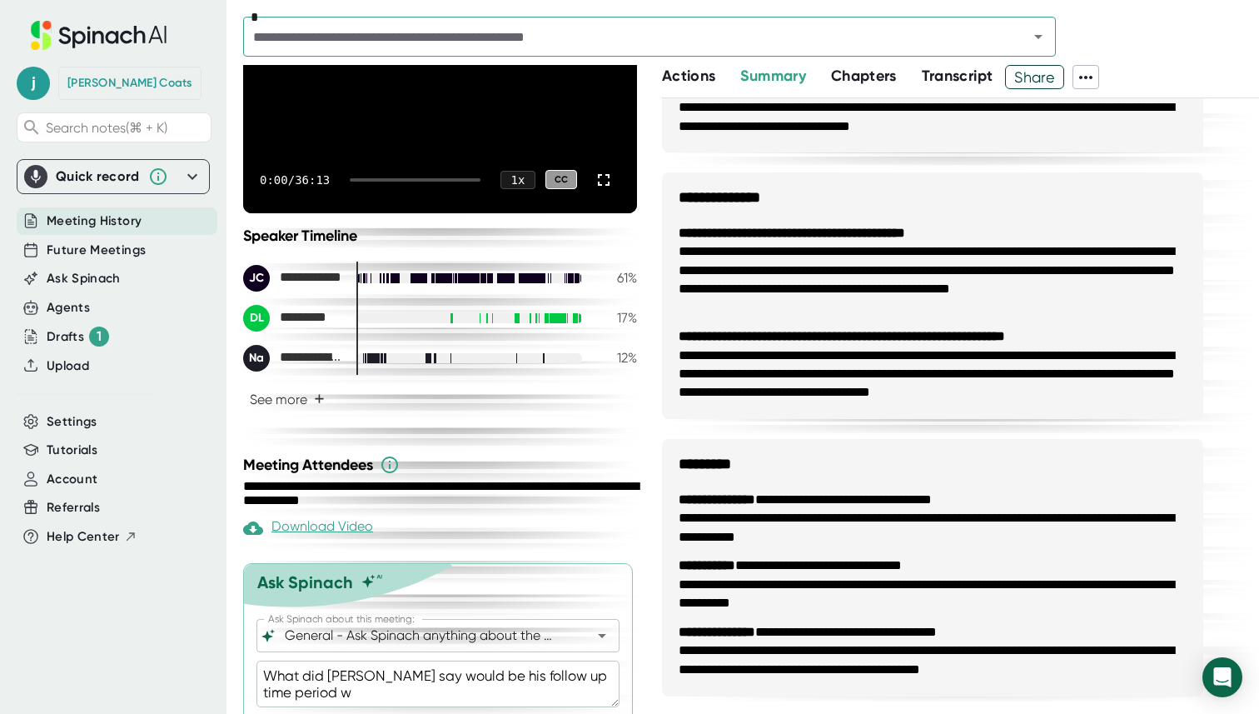
type textarea "What did [PERSON_NAME] say would be his follow up time period wo"
type textarea "x"
type textarea "What did [PERSON_NAME] say would be his follow up time period wou"
type textarea "x"
type textarea "What did [PERSON_NAME] say would be his follow up time period [PERSON_NAME]"
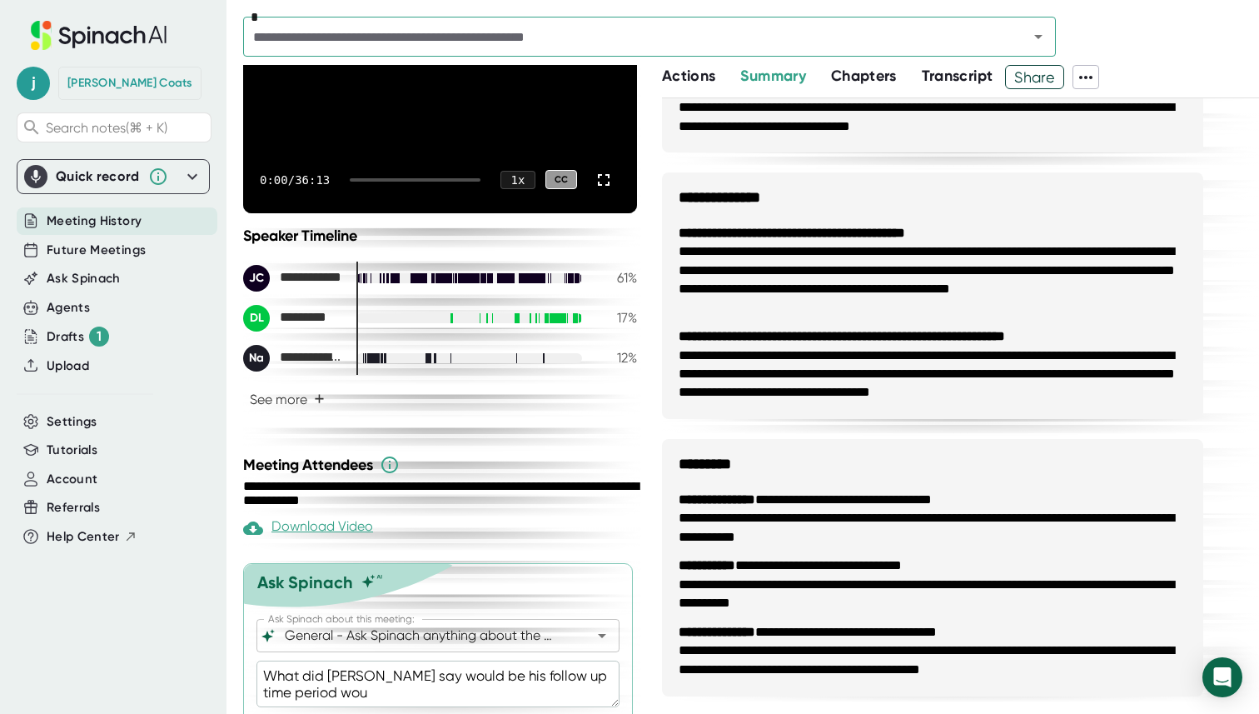
type textarea "x"
type textarea "What did [PERSON_NAME] say would be his follow up time period would"
type textarea "x"
type textarea "What did [PERSON_NAME] say would be his follow up time period would"
type textarea "x"
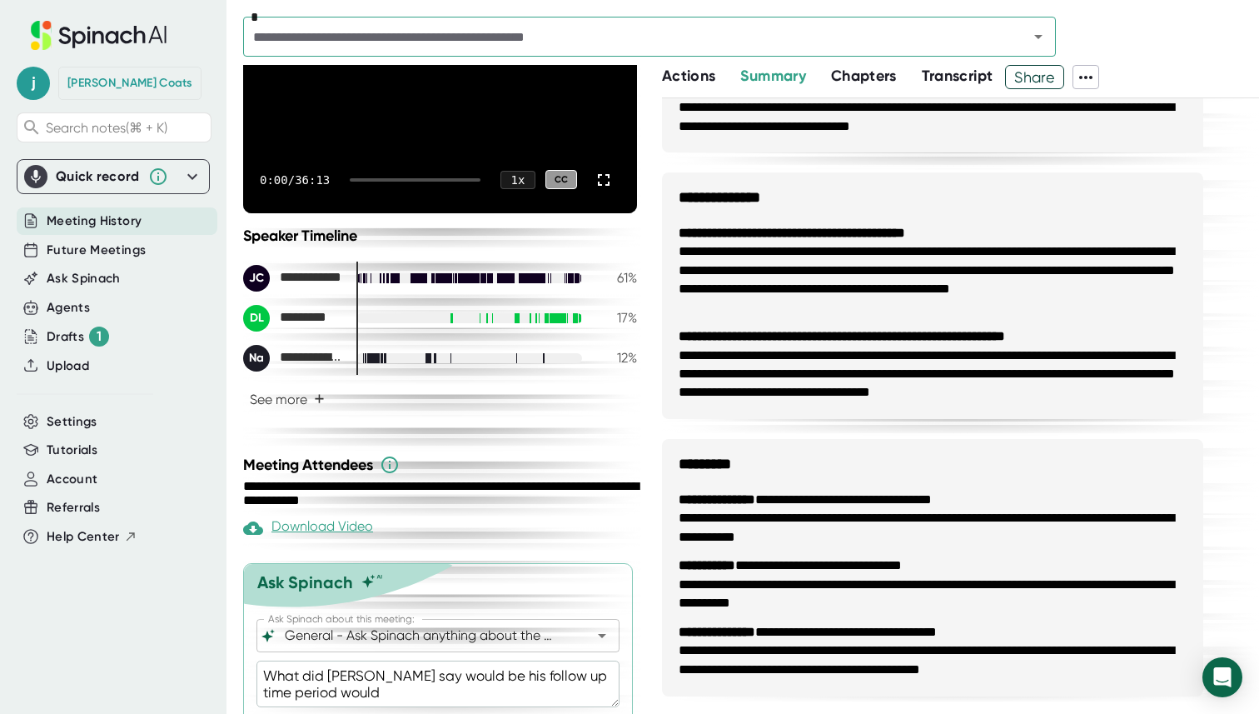
type textarea "What did [PERSON_NAME] say would be his follow up time period would b"
type textarea "x"
type textarea "What did [PERSON_NAME] say would be his follow up time period would be"
type textarea "x"
type textarea "What did [PERSON_NAME] say would be his follow up time period would be"
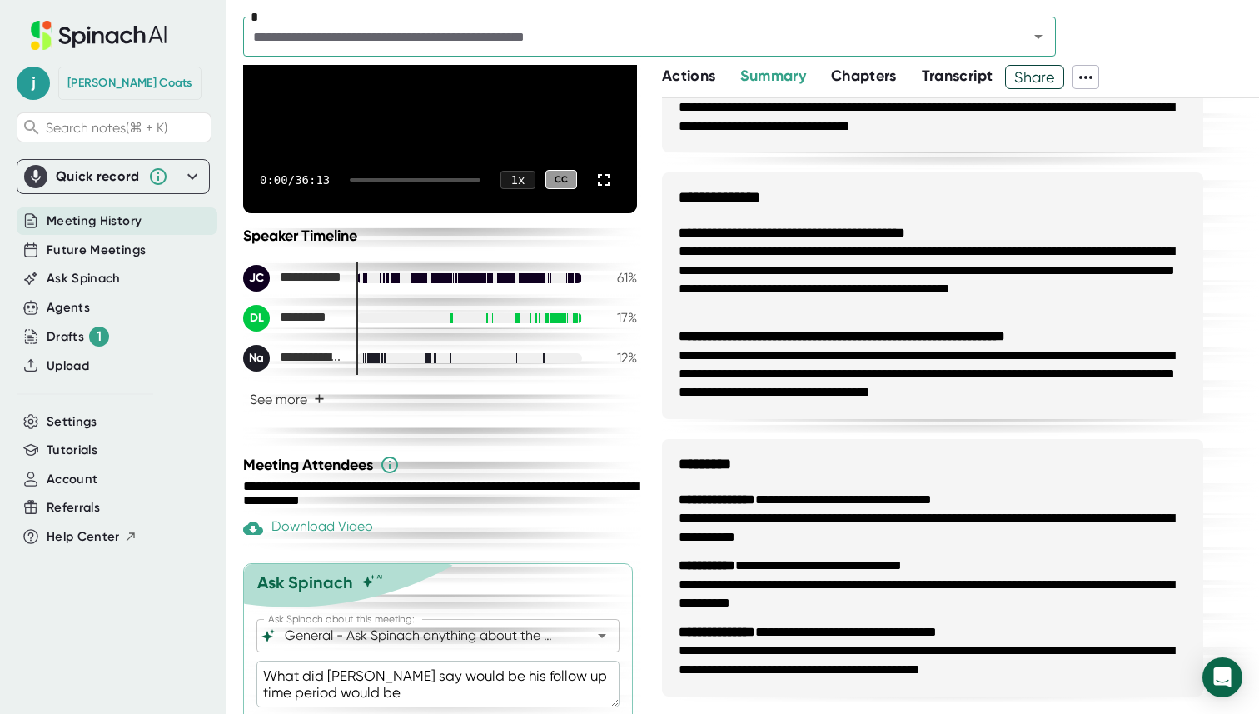
type textarea "x"
type textarea "What did [PERSON_NAME] say would be his follow up time period would be a"
type textarea "x"
type textarea "What did [PERSON_NAME] say would be his follow up time period would be af"
type textarea "x"
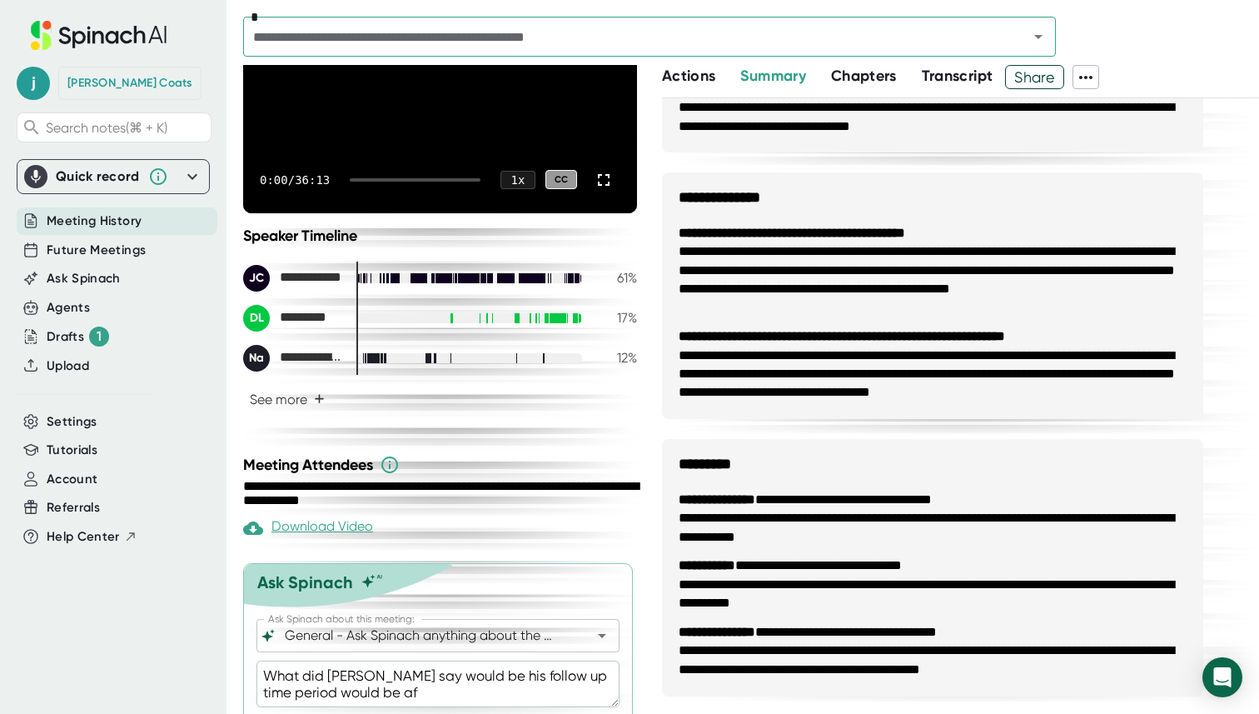
type textarea "What did [PERSON_NAME] say would be his follow up time period would be aft"
type textarea "x"
type textarea "What did [PERSON_NAME] say would be his follow up time period would be afte"
type textarea "x"
type textarea "What did [PERSON_NAME] say would be his follow up time period would be after"
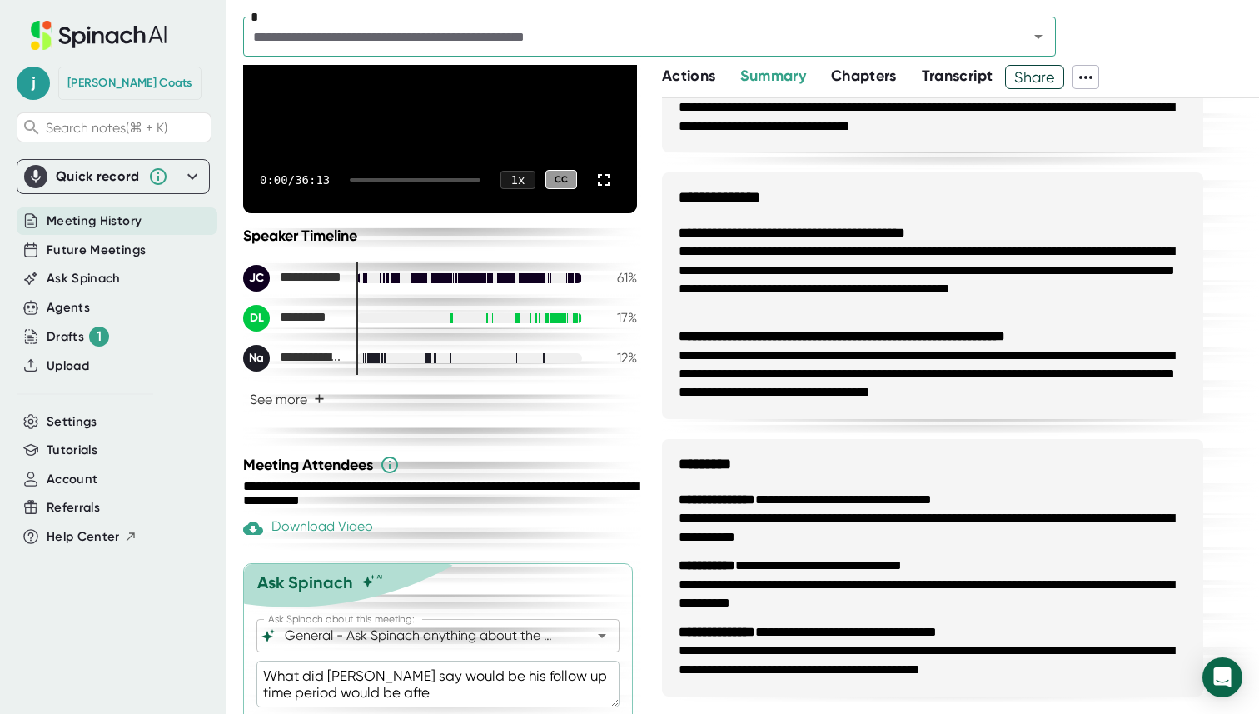
type textarea "x"
type textarea "What did [PERSON_NAME] say would be his follow up time period would be after"
type textarea "x"
type textarea "What did [PERSON_NAME] say would be his follow up time period would be after J"
type textarea "x"
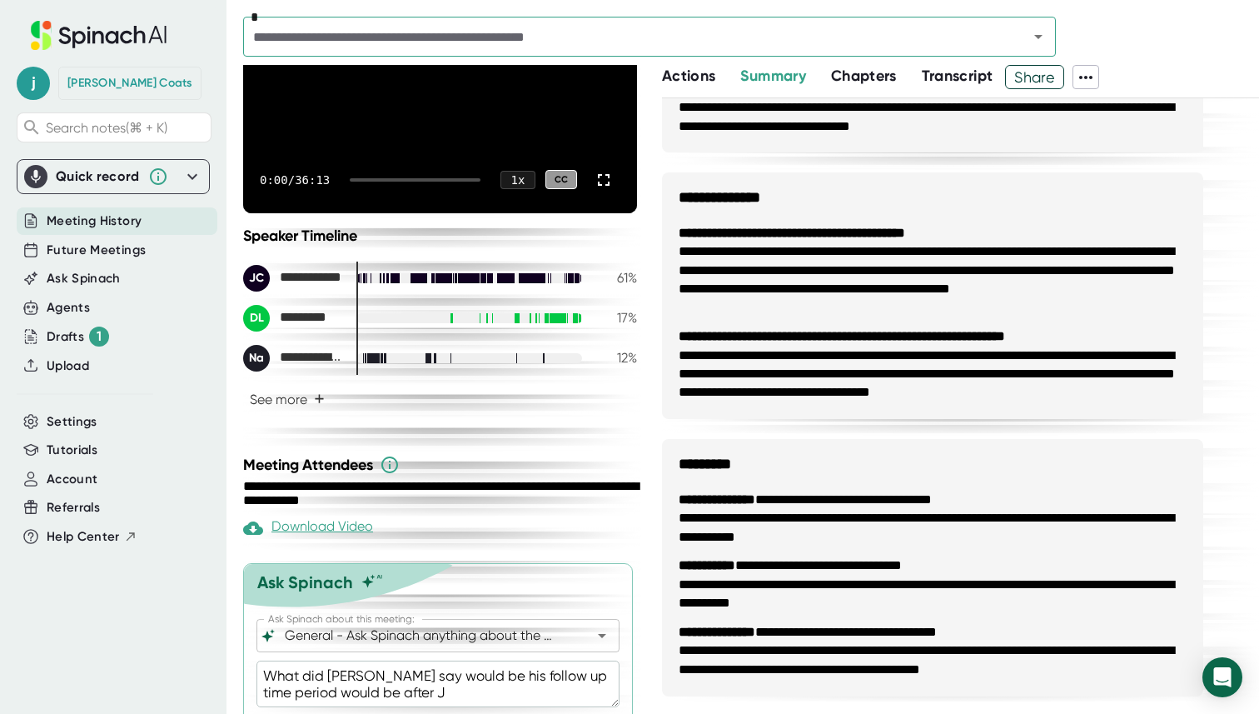
type textarea "What did [PERSON_NAME] say would be his follow up time period would be after [P…"
type textarea "x"
type textarea "What did [PERSON_NAME] say would be his follow up time period would be after Jus"
type textarea "x"
type textarea "What did [PERSON_NAME] say would be his follow up time period would be after Ju…"
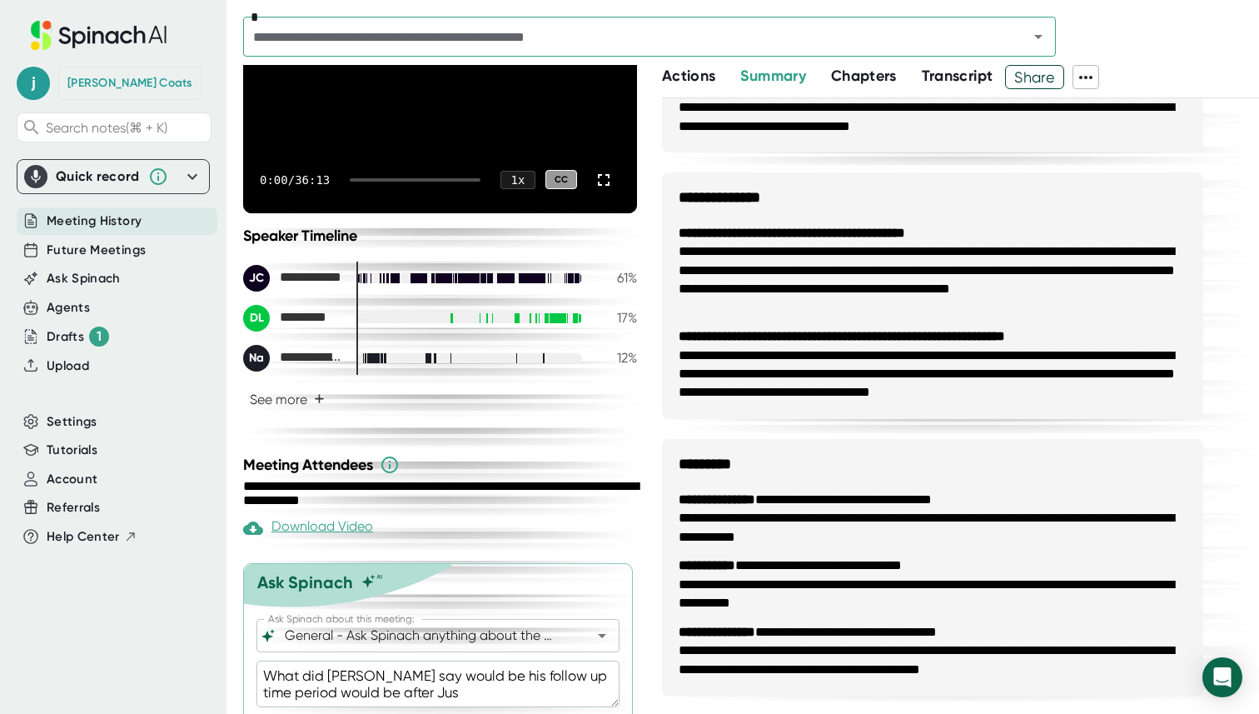
type textarea "x"
type textarea "What did [PERSON_NAME] say would be his follow up time period would be after [P…"
type textarea "x"
type textarea "What did [PERSON_NAME] say would be his follow up time period would be after [P…"
type textarea "x"
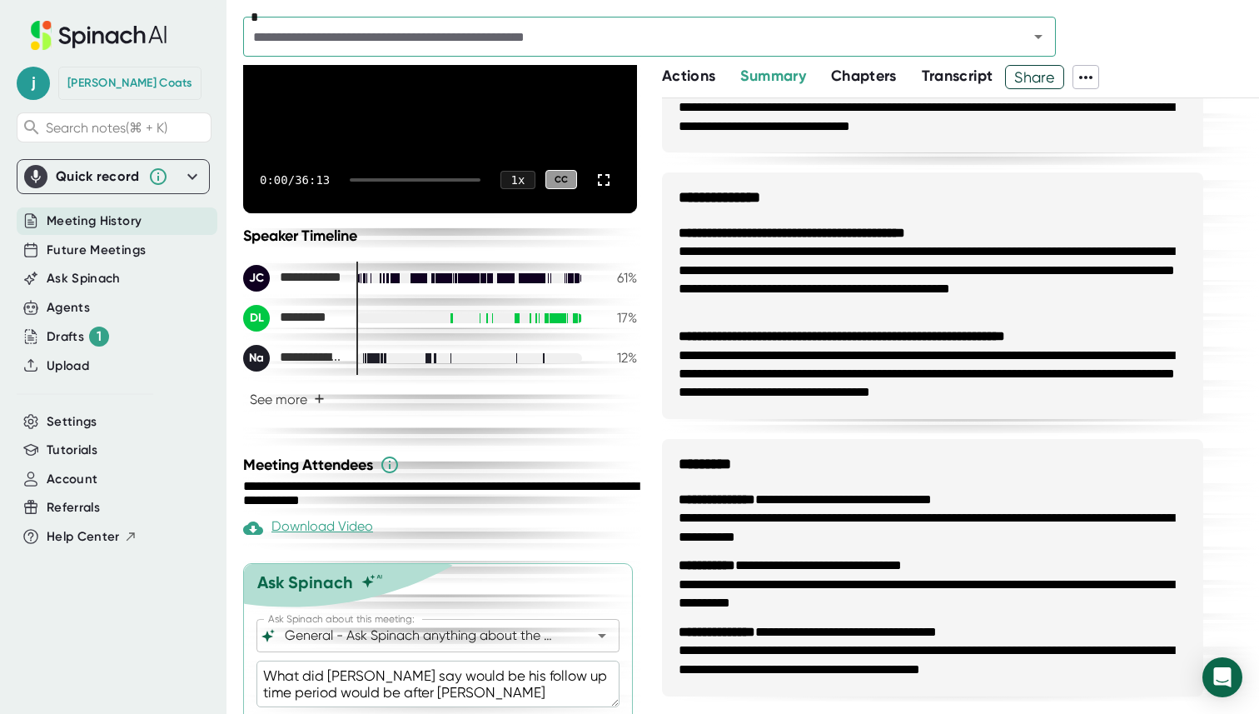
type textarea "What did [PERSON_NAME] say would be his follow up time period would be after [P…"
type textarea "x"
type textarea "What did [PERSON_NAME] say would be his follow up time period would be after [P…"
type textarea "x"
type textarea "What did [PERSON_NAME] say would be his follow up time period would be after [P…"
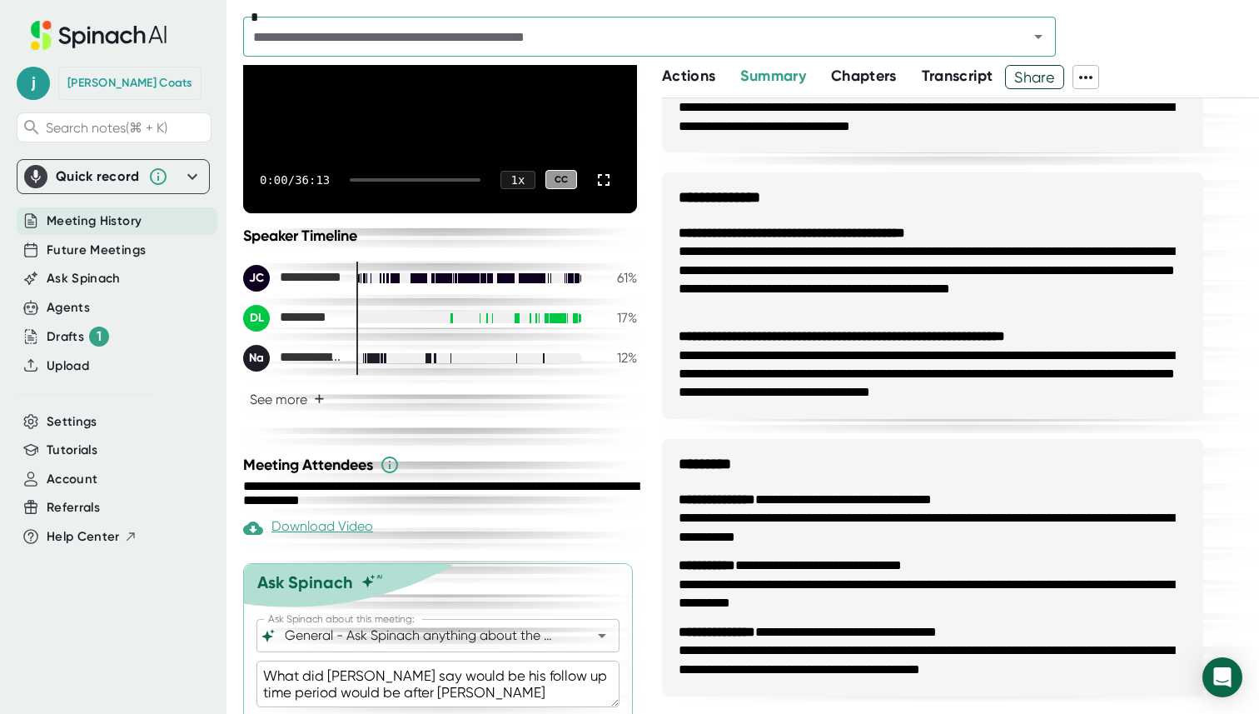
type textarea "x"
type textarea "What did [PERSON_NAME] say would be his follow up time period would be after Ju…"
type textarea "x"
type textarea "What did [PERSON_NAME] say would be his follow up time period would be after [P…"
type textarea "x"
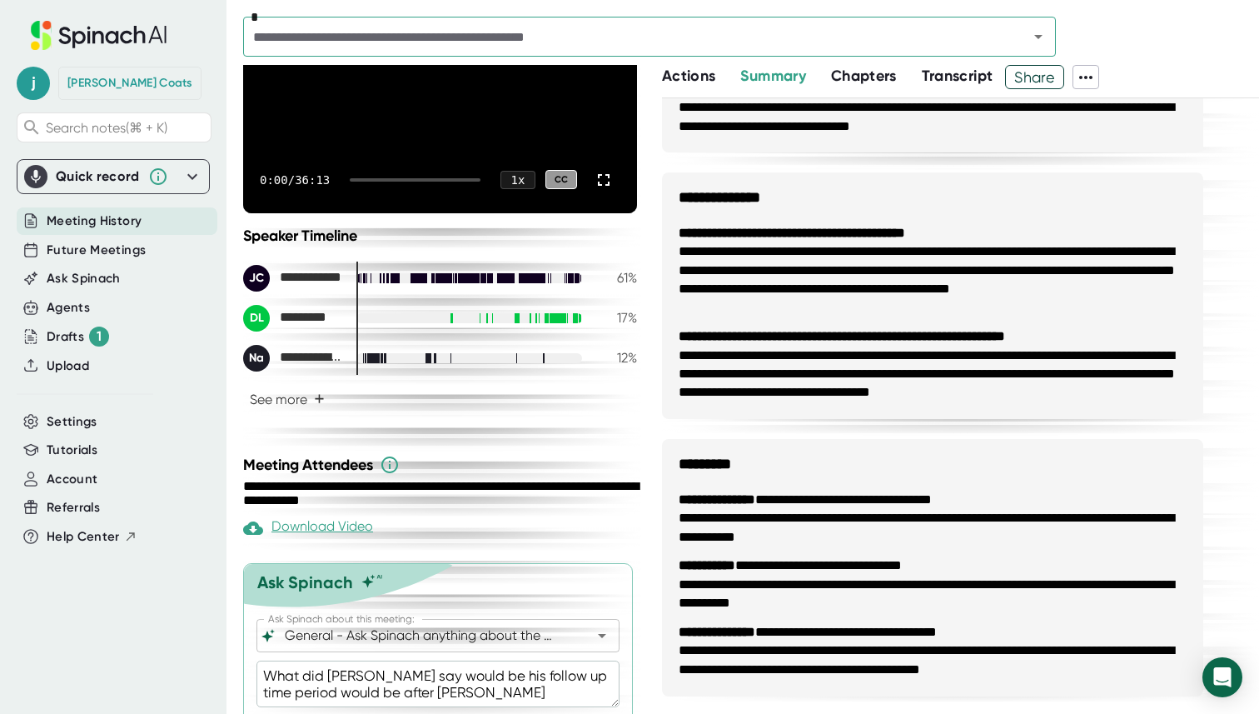
type textarea "What did [PERSON_NAME] say would be his follow up time period would be after Ju…"
type textarea "x"
type textarea "What did [PERSON_NAME] say would be his follow up time period would be after [P…"
type textarea "x"
type textarea "What did [PERSON_NAME] say would be his follow up time period would be after [P…"
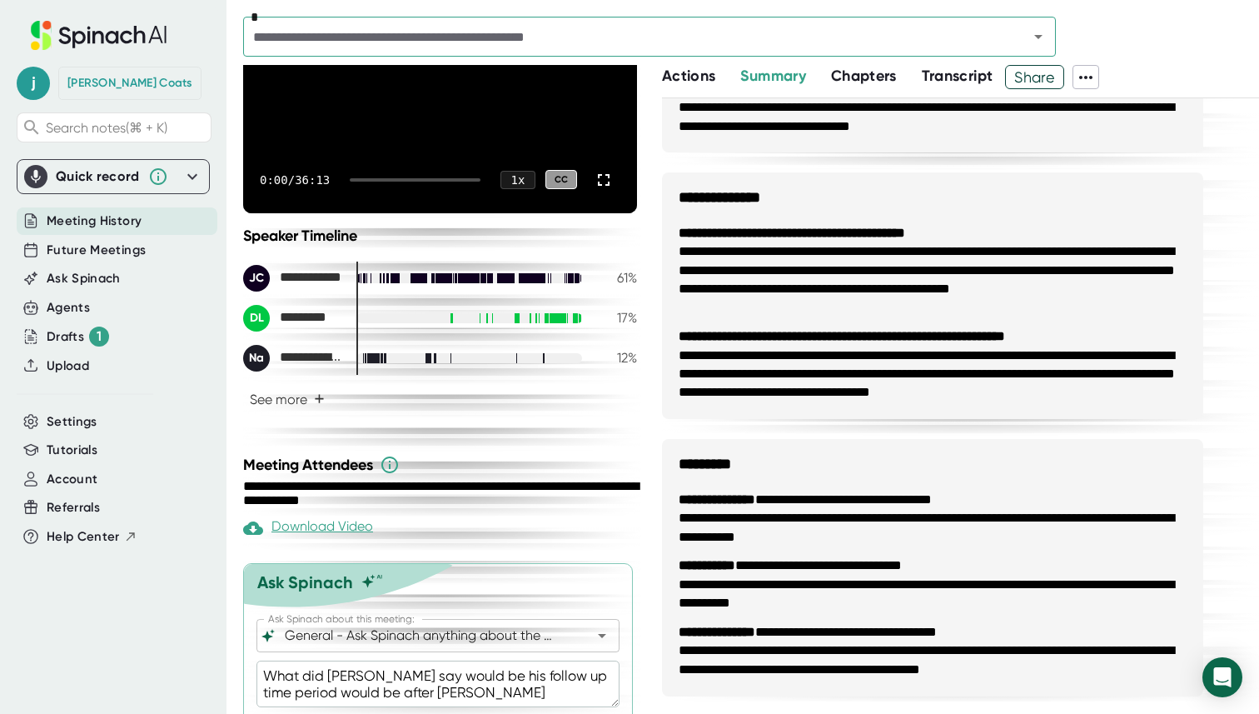
type textarea "x"
type textarea "What did [PERSON_NAME] say would be his follow up time period would be after [P…"
type textarea "x"
type textarea "What did [PERSON_NAME] say would be his follow up time period would be after [P…"
type textarea "x"
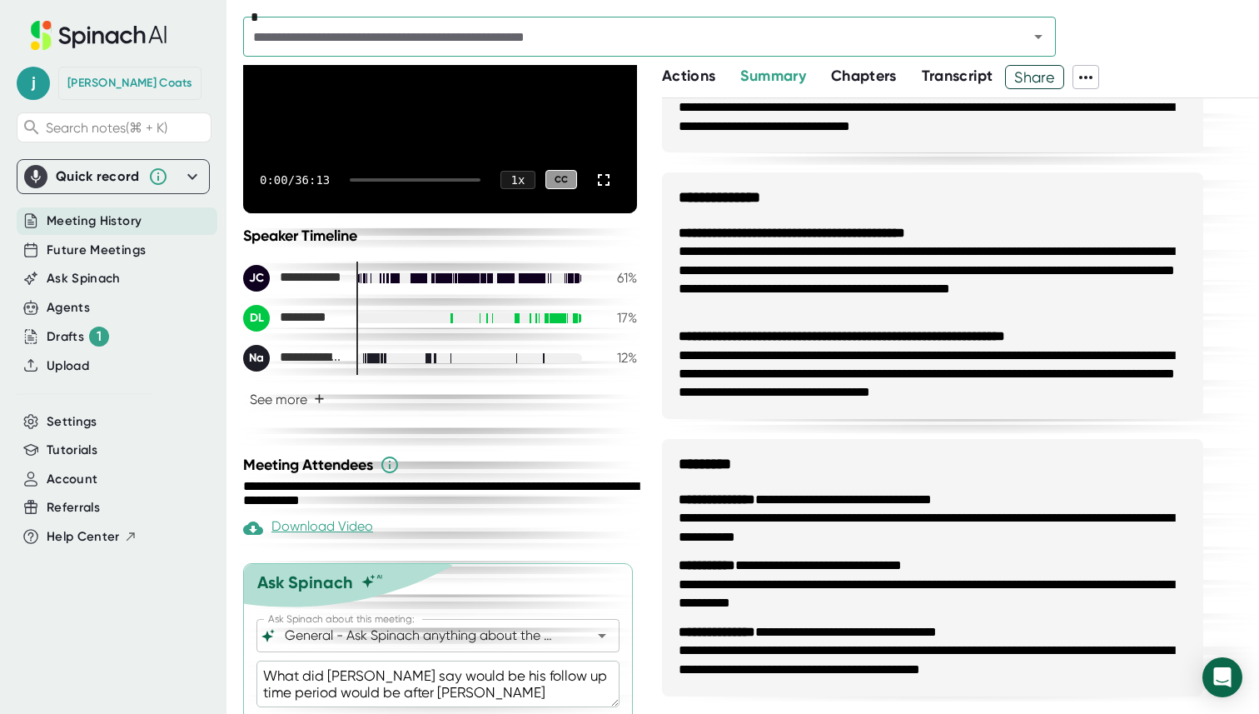
type textarea "What did [PERSON_NAME] say would be his follow up time period would be after [P…"
type textarea "x"
type textarea "What did [PERSON_NAME] say would be his follow up time period would be after [P…"
type textarea "x"
type textarea "What did [PERSON_NAME] say would be his follow up time period would be after [P…"
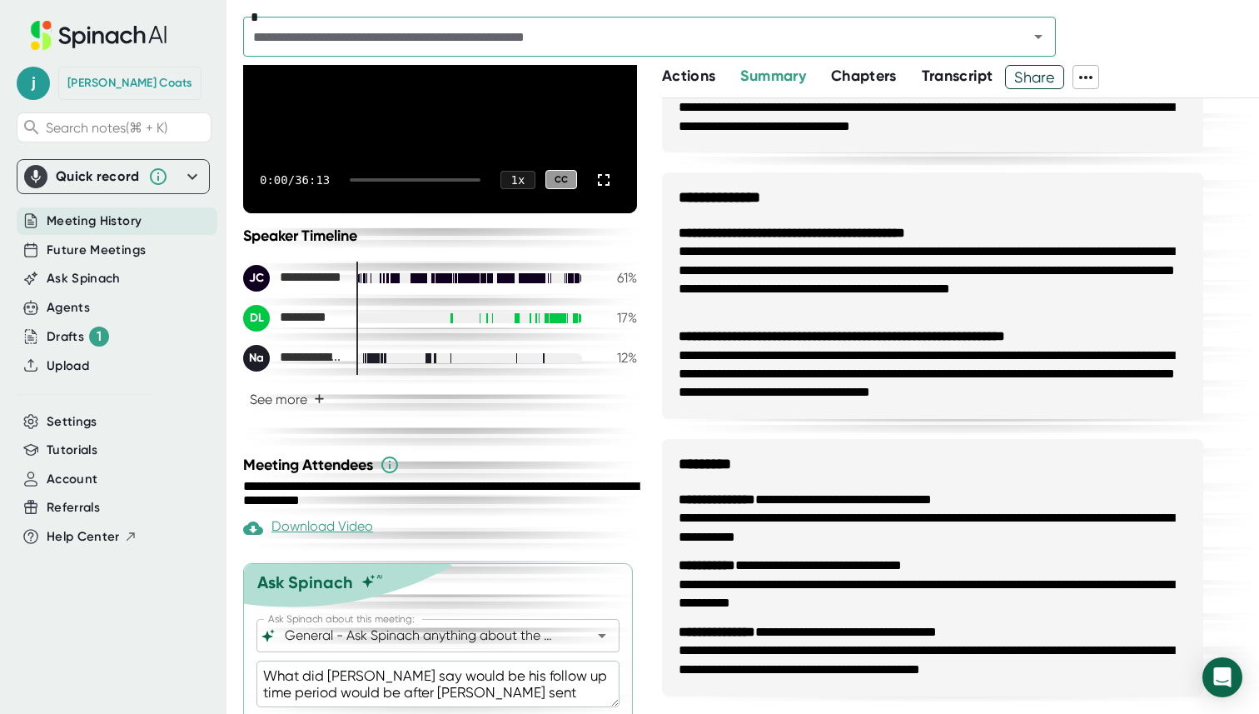
type textarea "x"
type textarea "What did [PERSON_NAME] say would be his follow up time period would be after [P…"
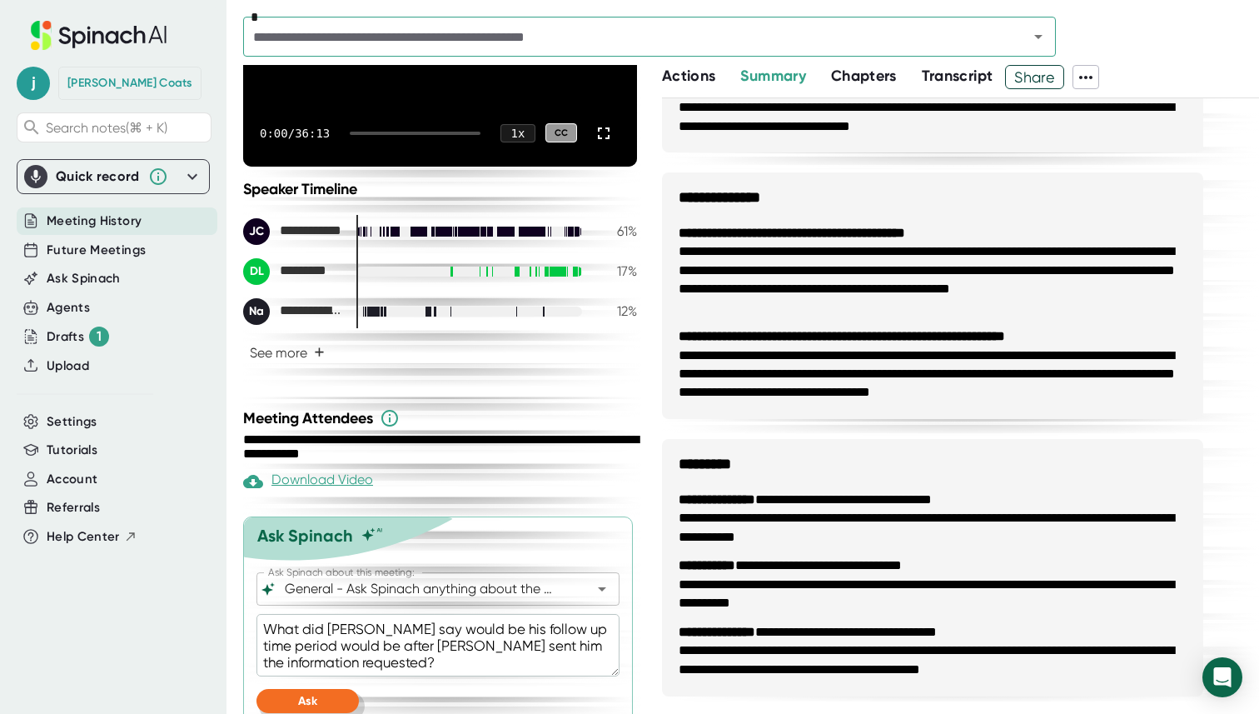
click at [299, 690] on button "Ask" at bounding box center [307, 701] width 102 height 24
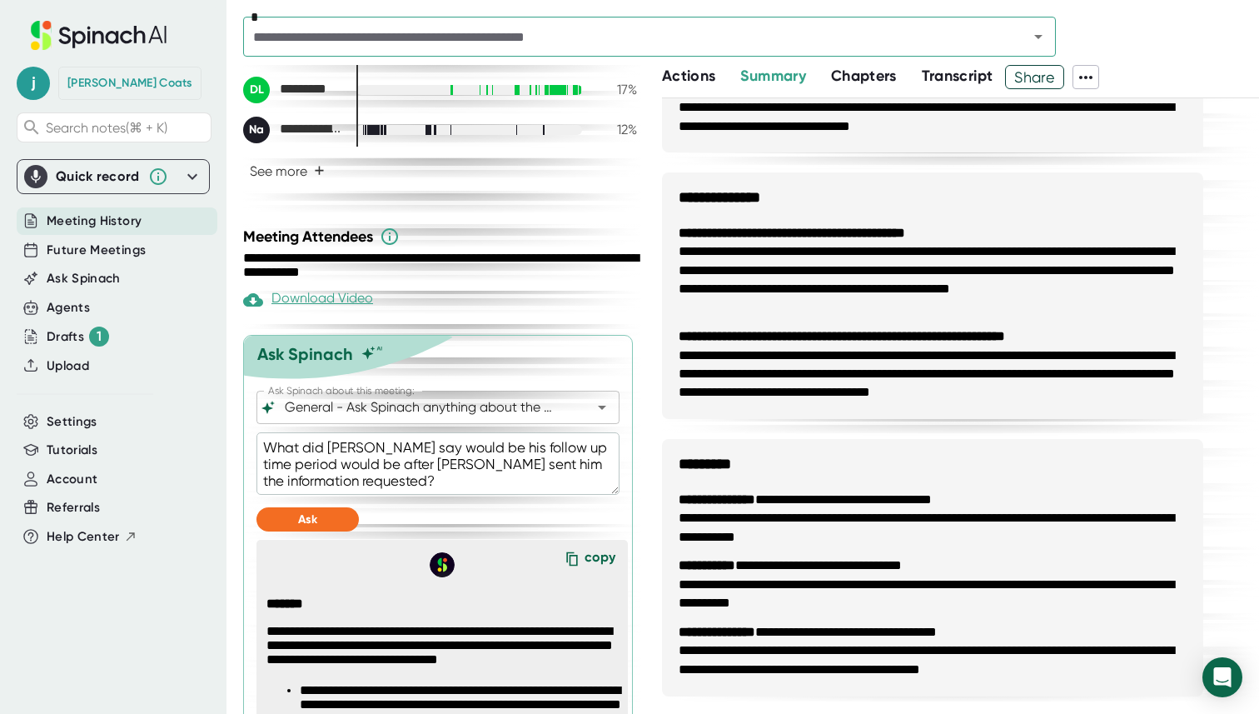
scroll to position [807, 0]
